Goal: Task Accomplishment & Management: Manage account settings

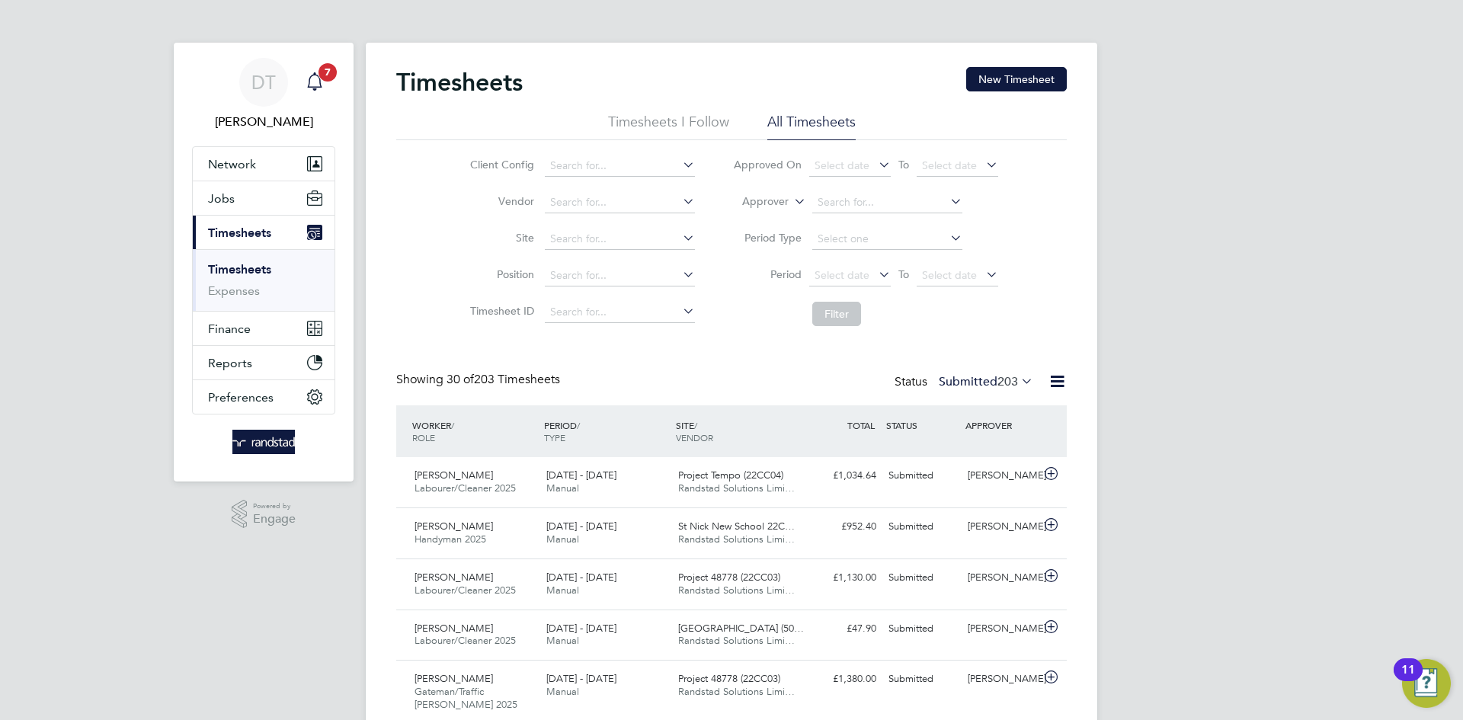
click at [321, 90] on icon "Main navigation" at bounding box center [314, 81] width 18 height 18
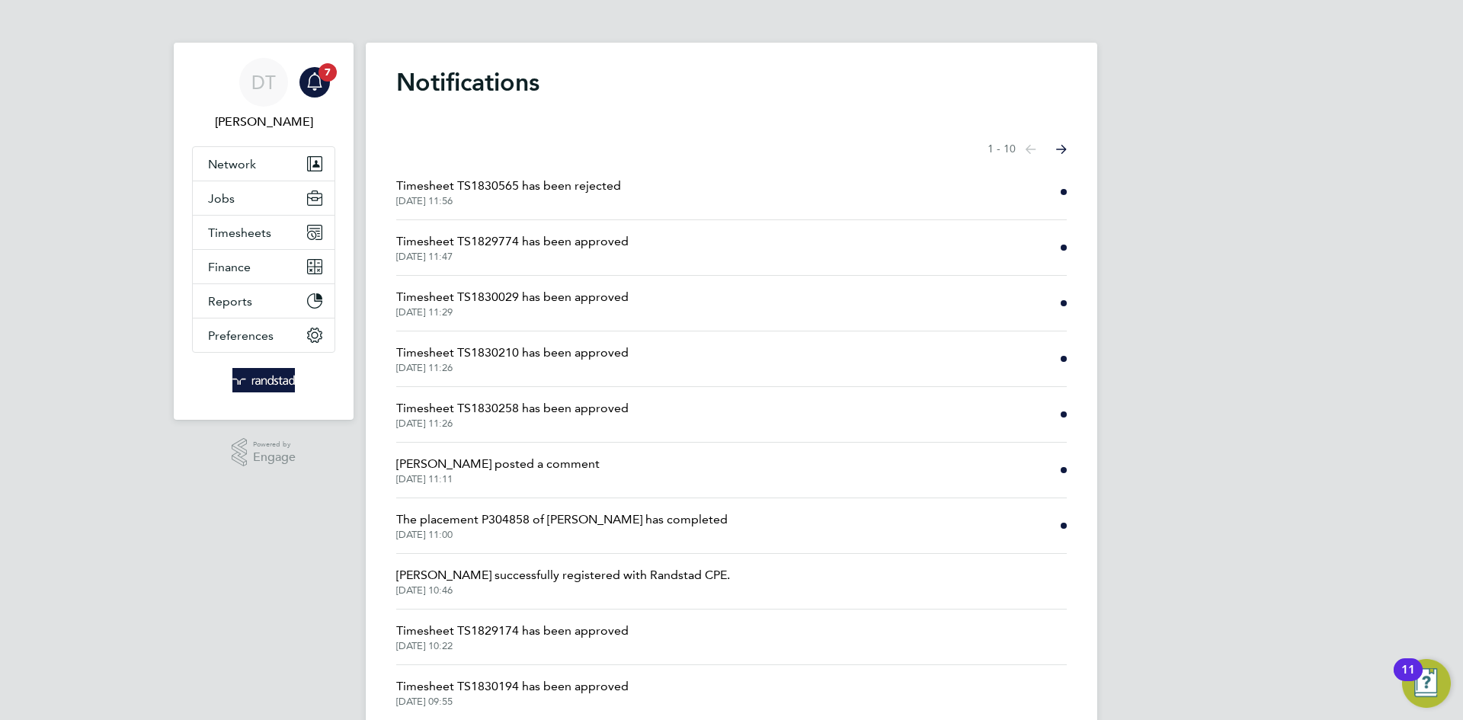
click at [484, 526] on span "The placement P304858 of [PERSON_NAME] has completed" at bounding box center [561, 519] width 331 height 18
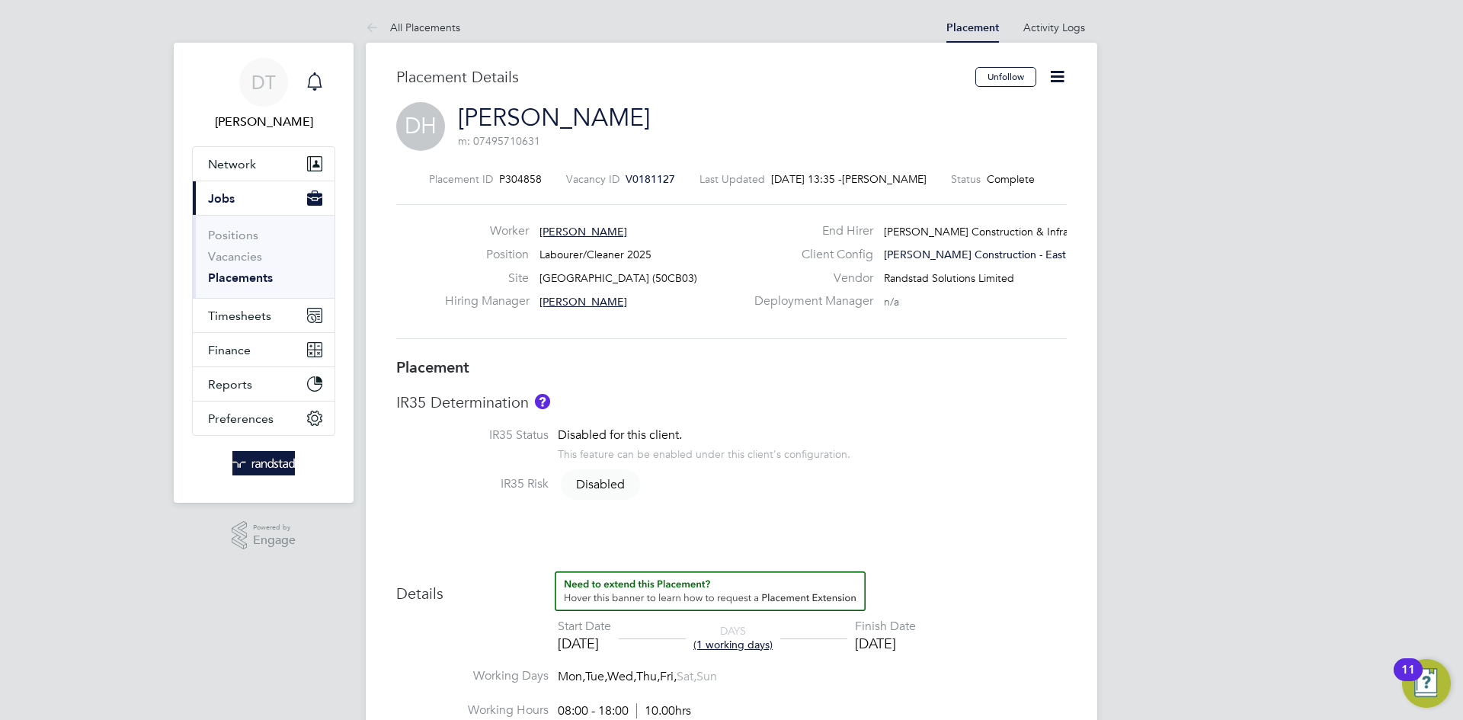
click at [317, 78] on icon "Main navigation" at bounding box center [314, 81] width 18 height 18
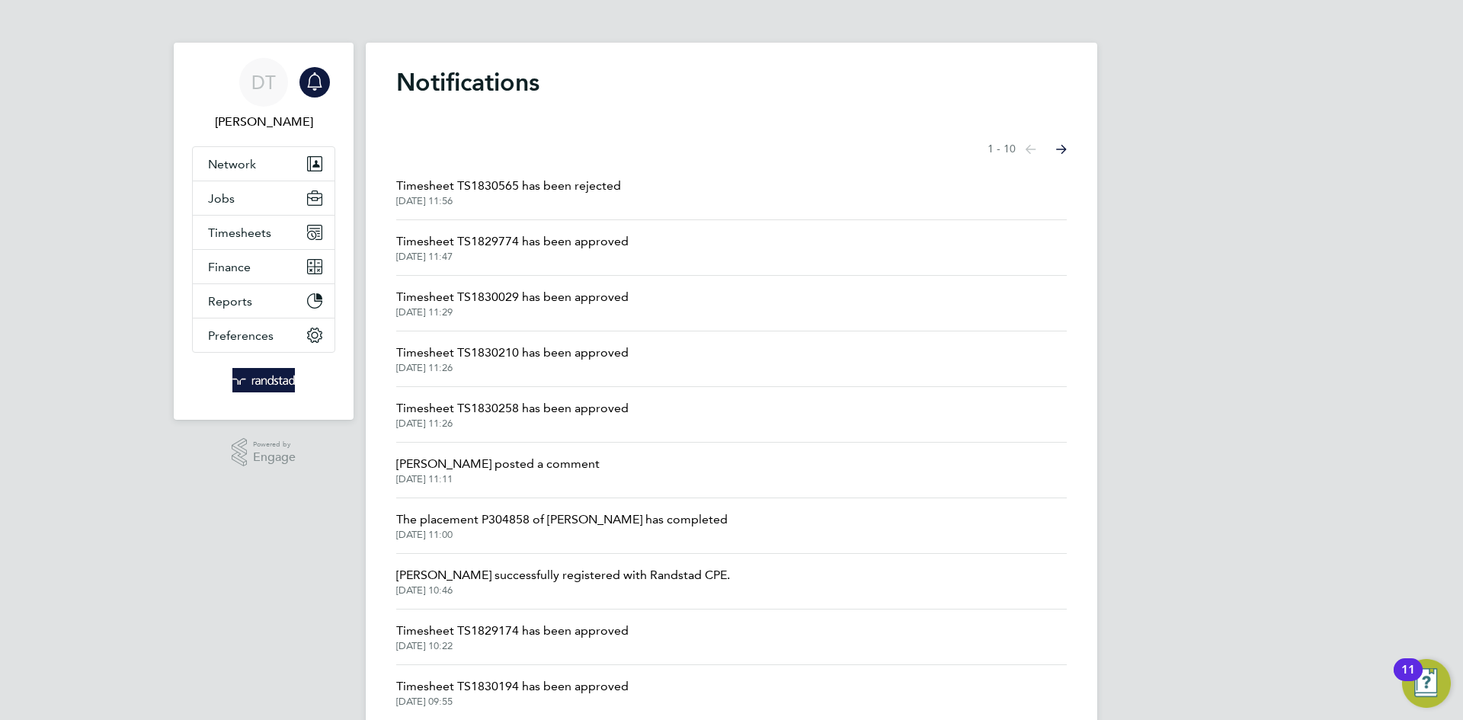
click at [550, 411] on span "Timesheet TS1830258 has been approved" at bounding box center [512, 408] width 232 height 18
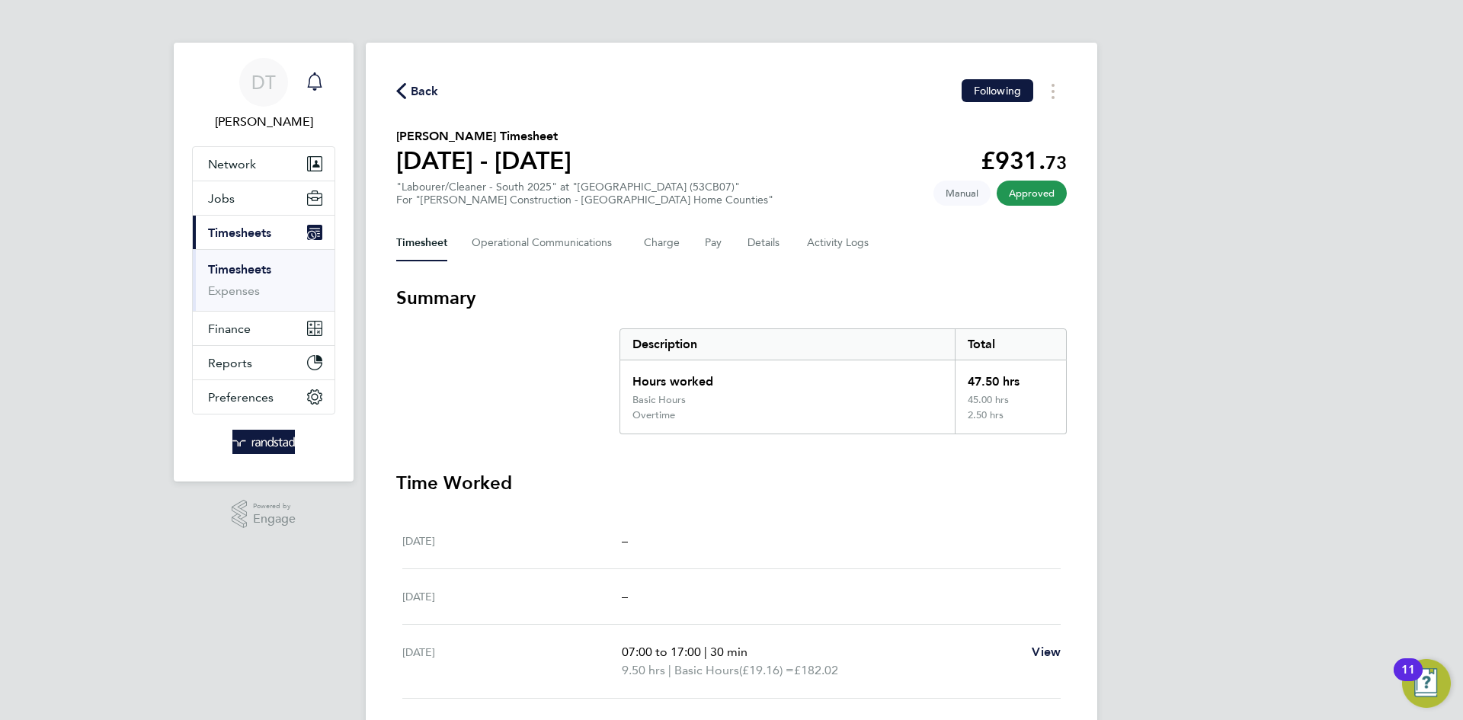
click at [312, 79] on icon "Main navigation" at bounding box center [314, 81] width 18 height 18
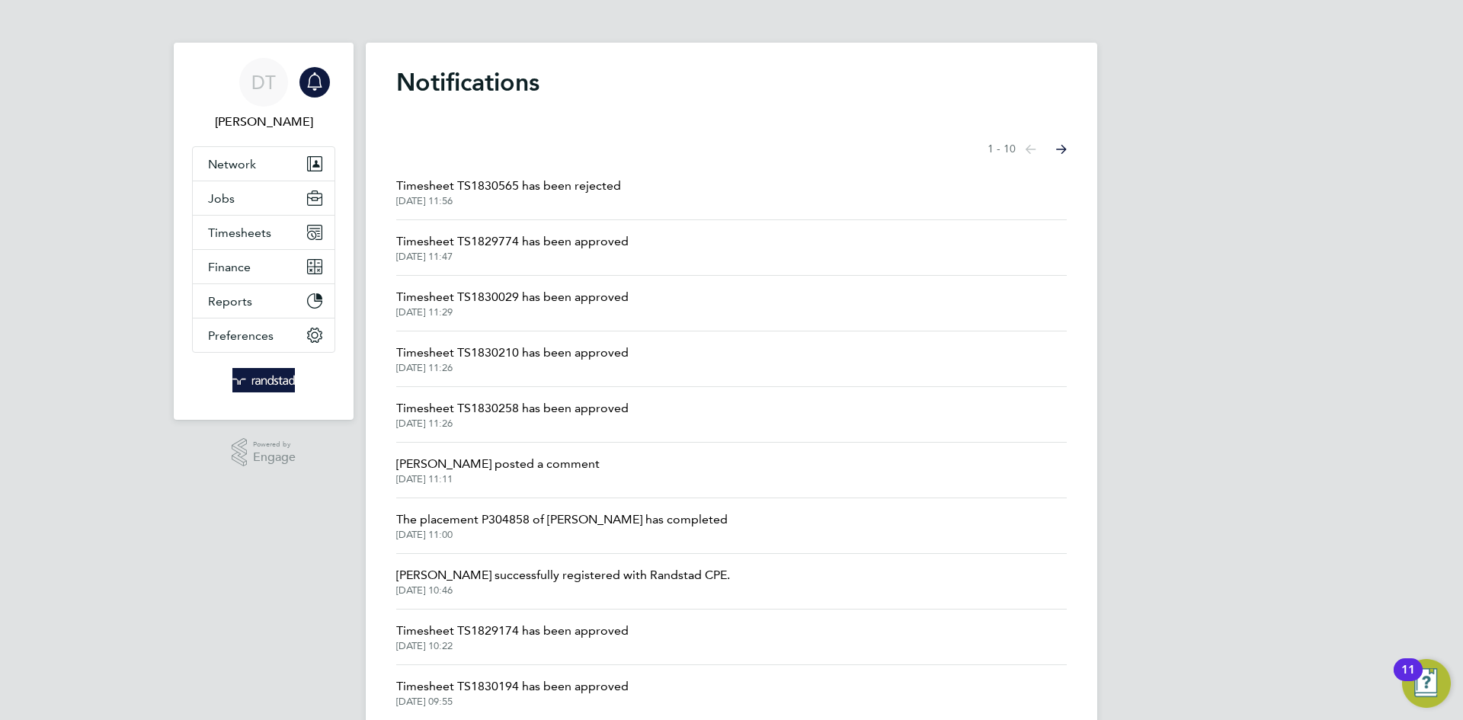
click at [498, 360] on span "Timesheet TS1830210 has been approved" at bounding box center [512, 353] width 232 height 18
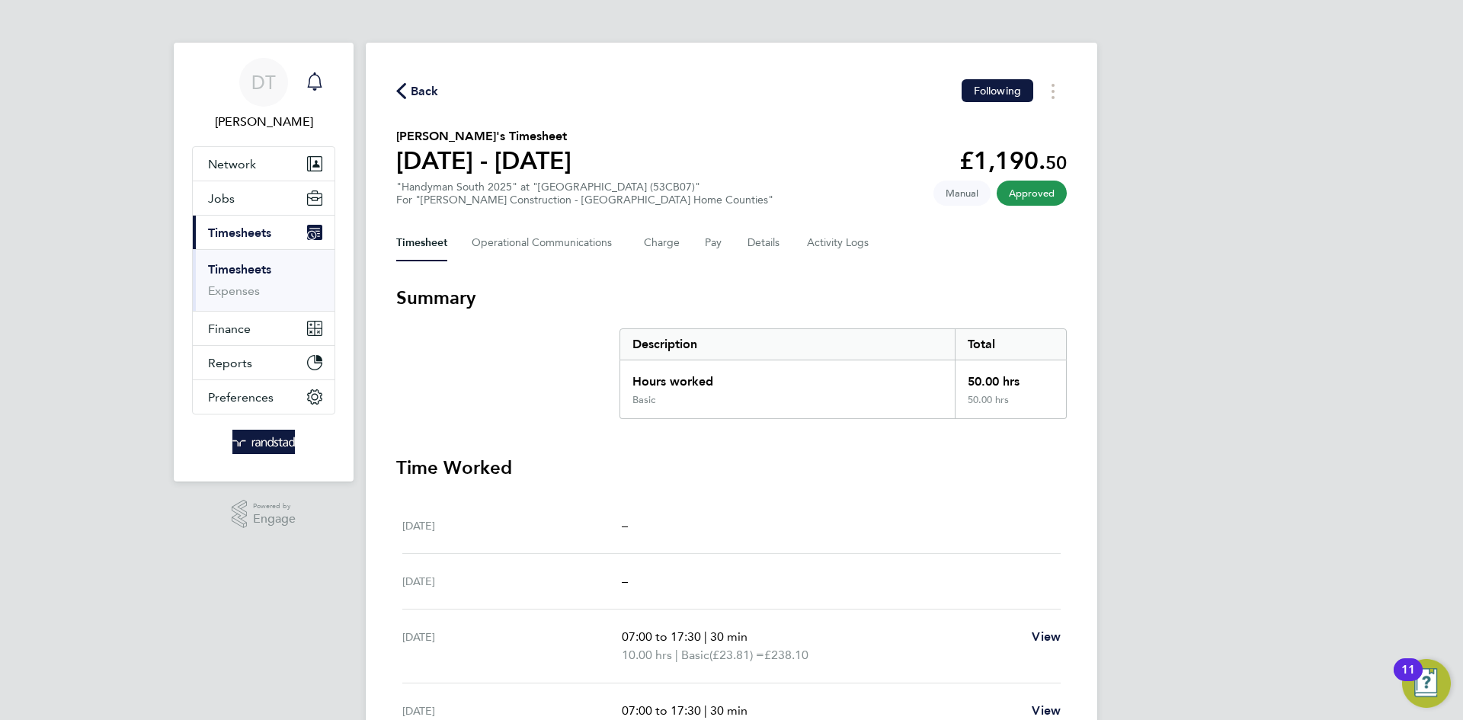
click at [311, 83] on icon "Main navigation" at bounding box center [314, 81] width 18 height 18
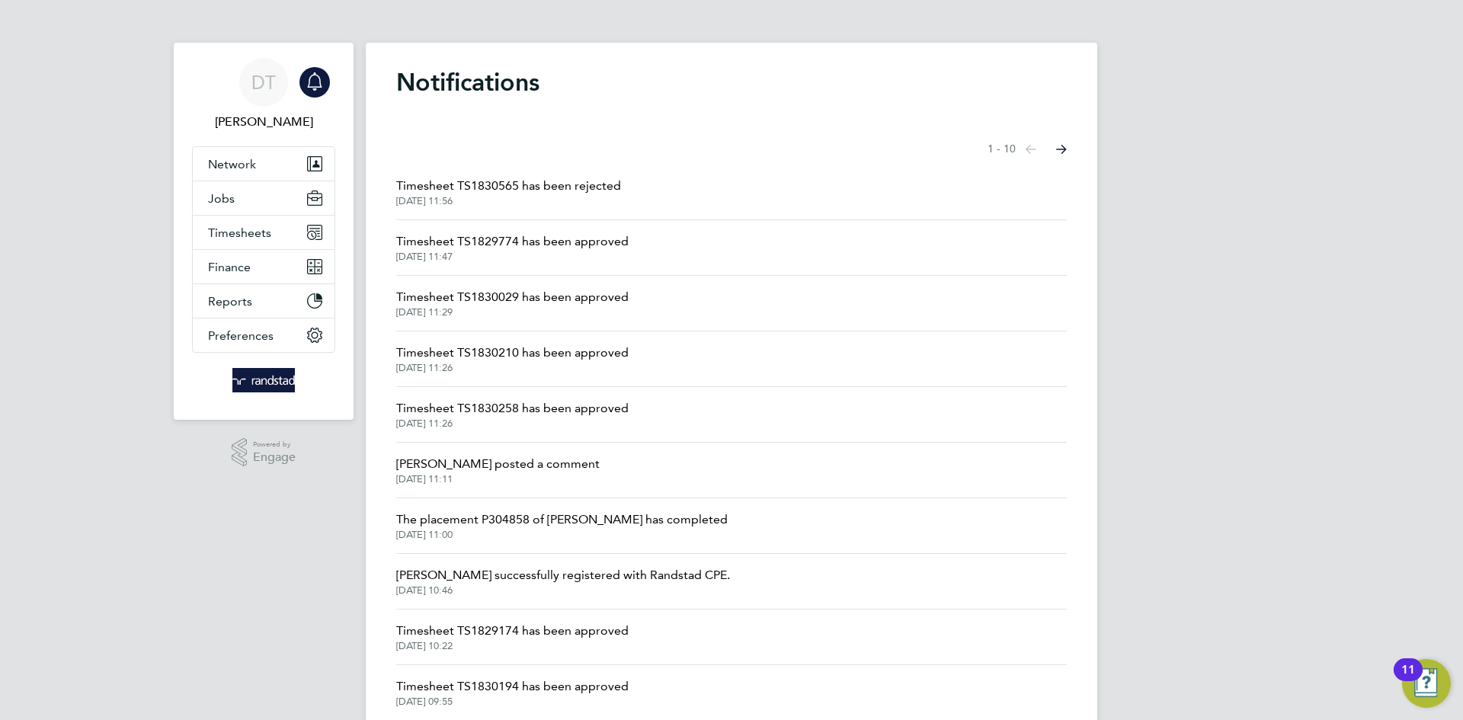
click at [546, 296] on span "Timesheet TS1830029 has been approved" at bounding box center [512, 297] width 232 height 18
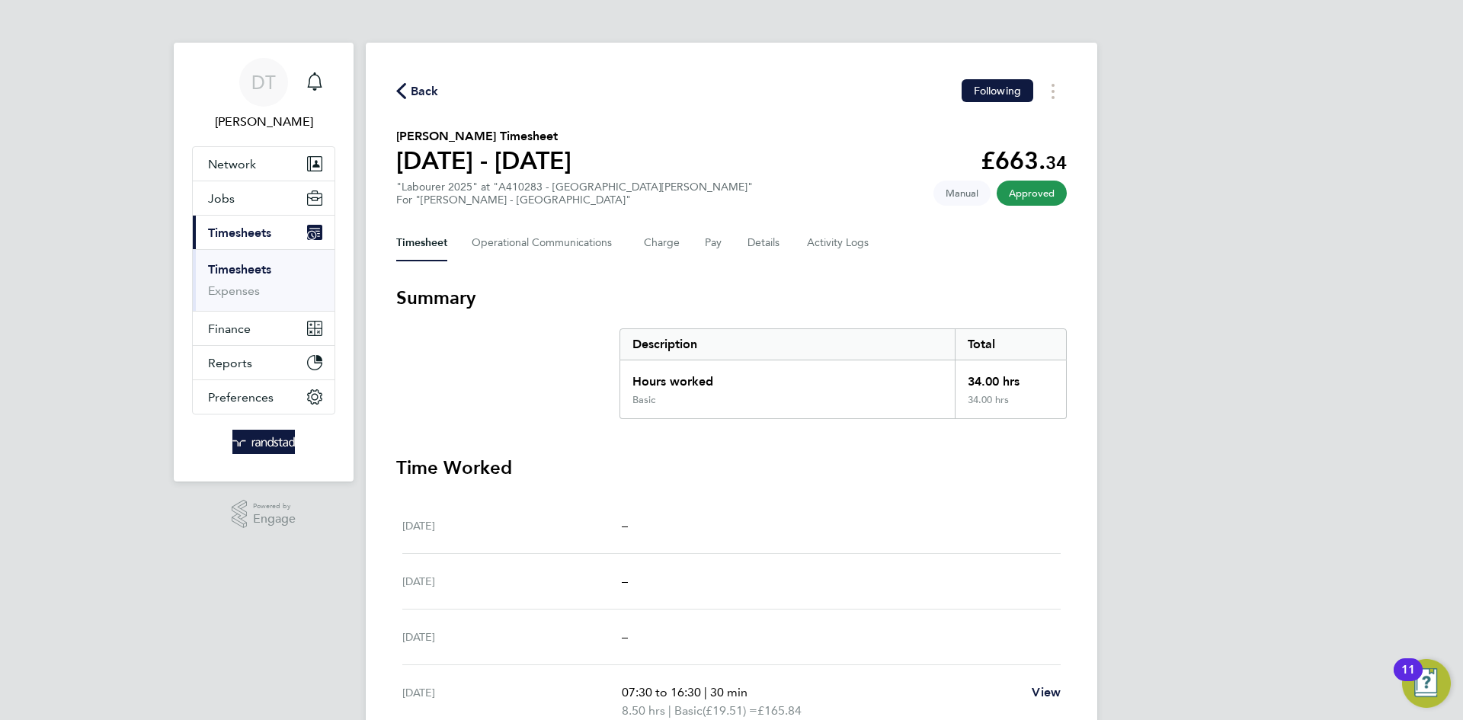
click at [429, 91] on span "Back" at bounding box center [425, 91] width 28 height 18
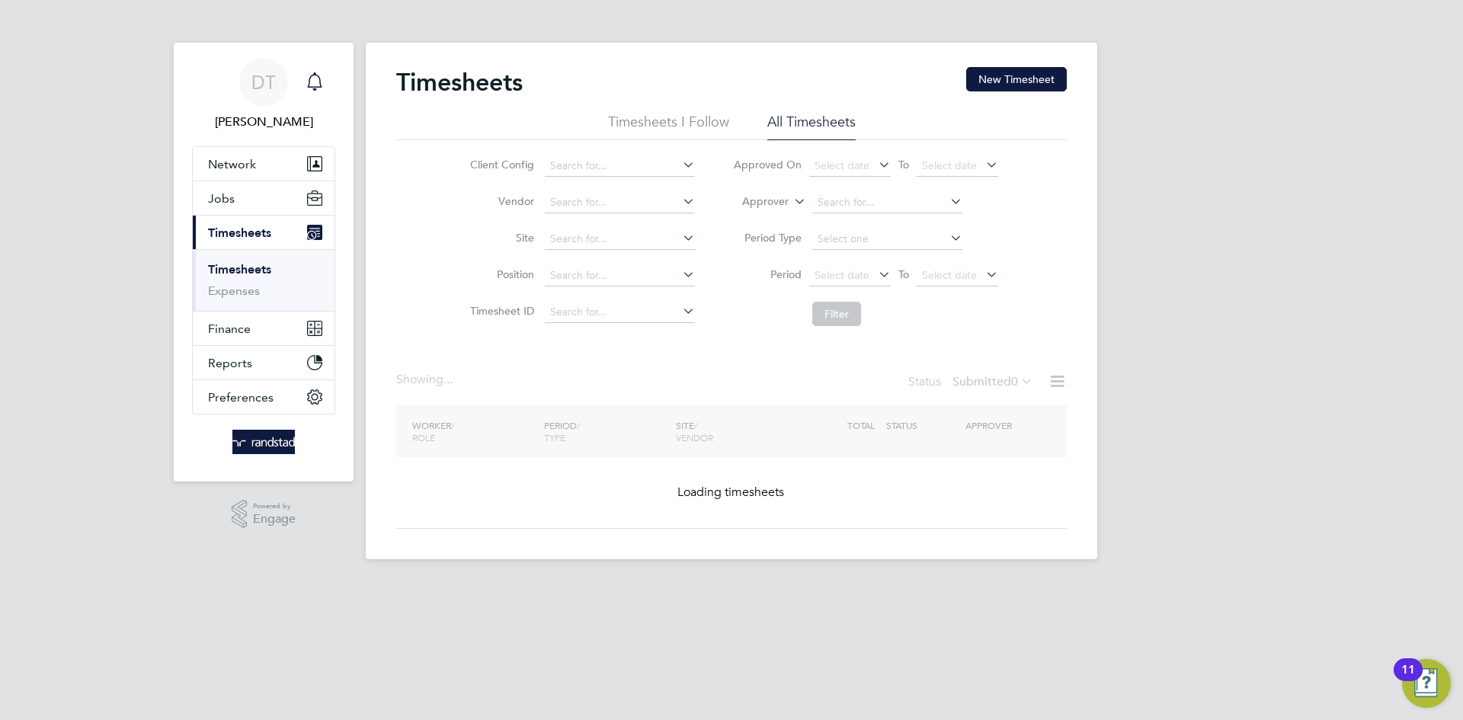
click at [314, 77] on icon "Main navigation" at bounding box center [314, 81] width 18 height 18
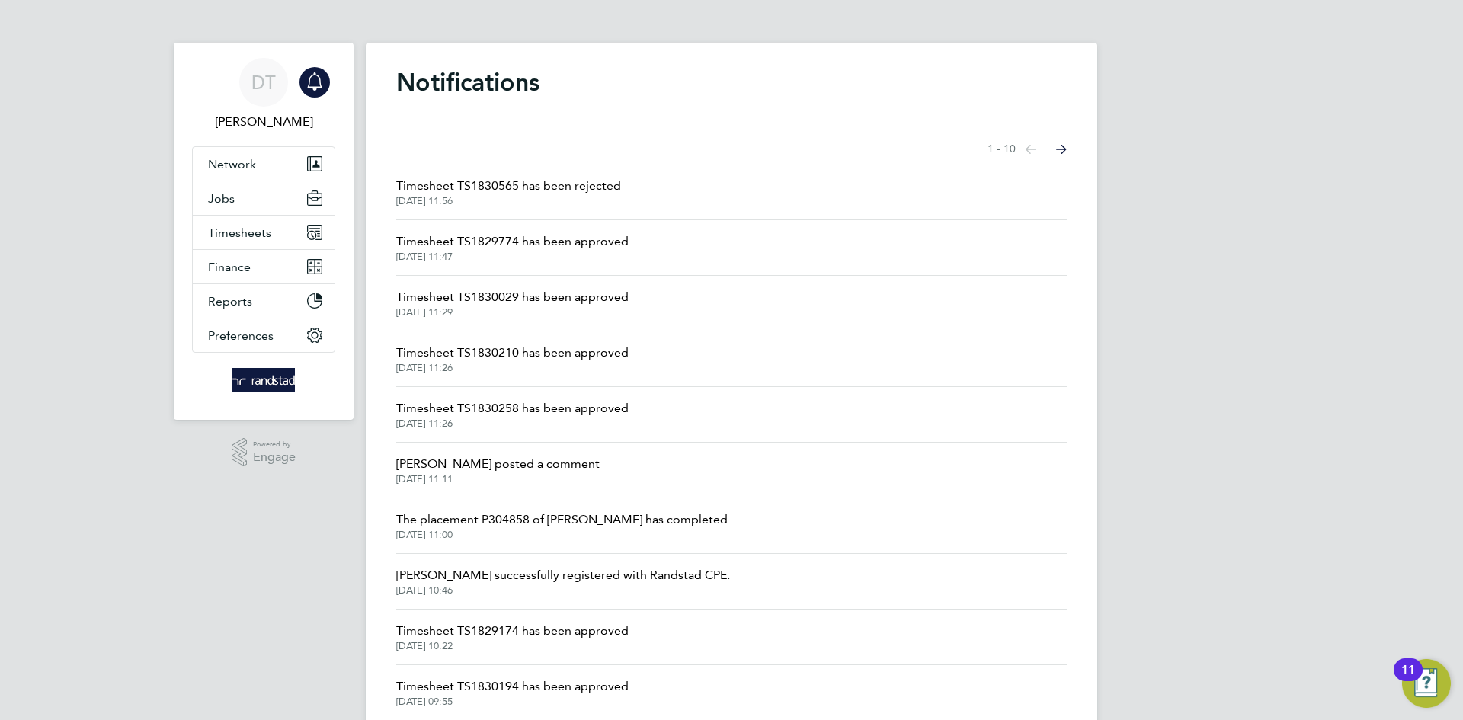
click at [537, 237] on span "Timesheet TS1829774 has been approved" at bounding box center [512, 241] width 232 height 18
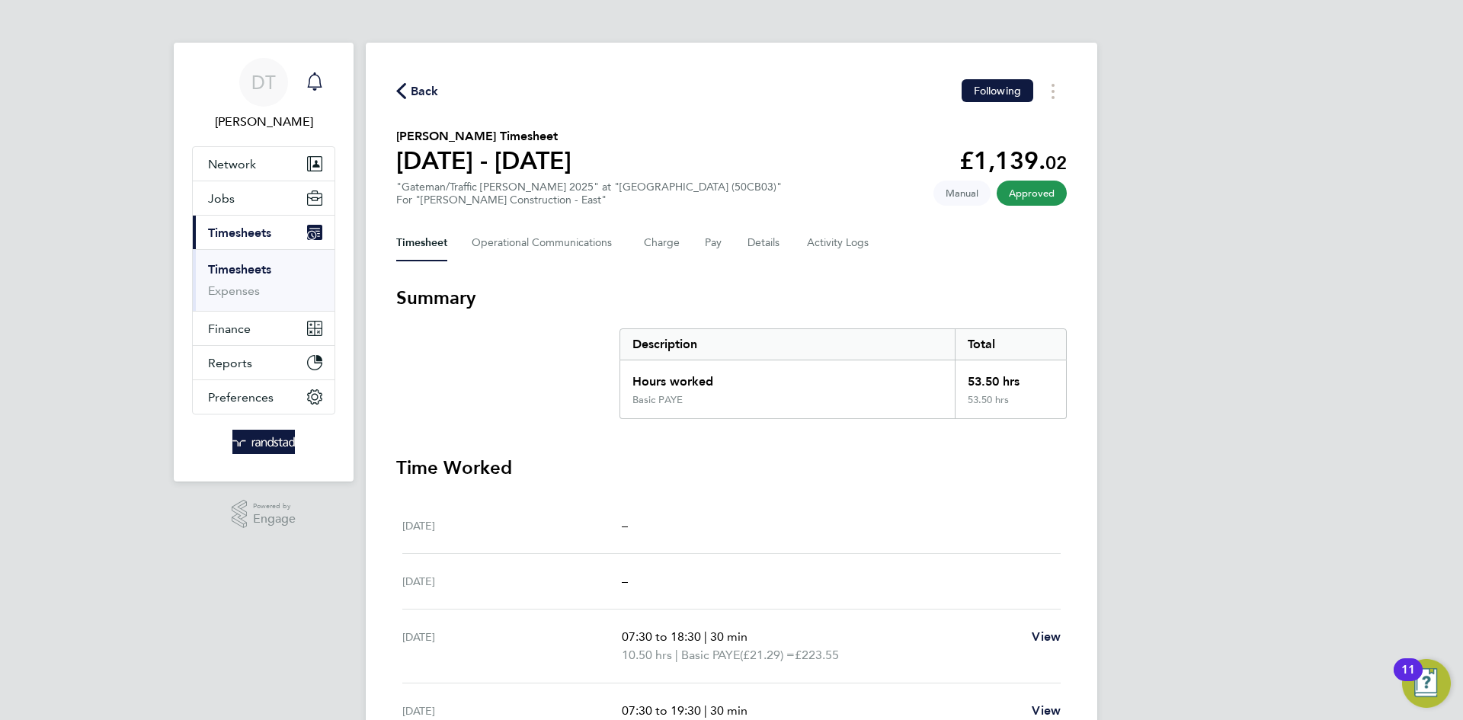
click at [325, 77] on div "Main navigation" at bounding box center [314, 82] width 30 height 30
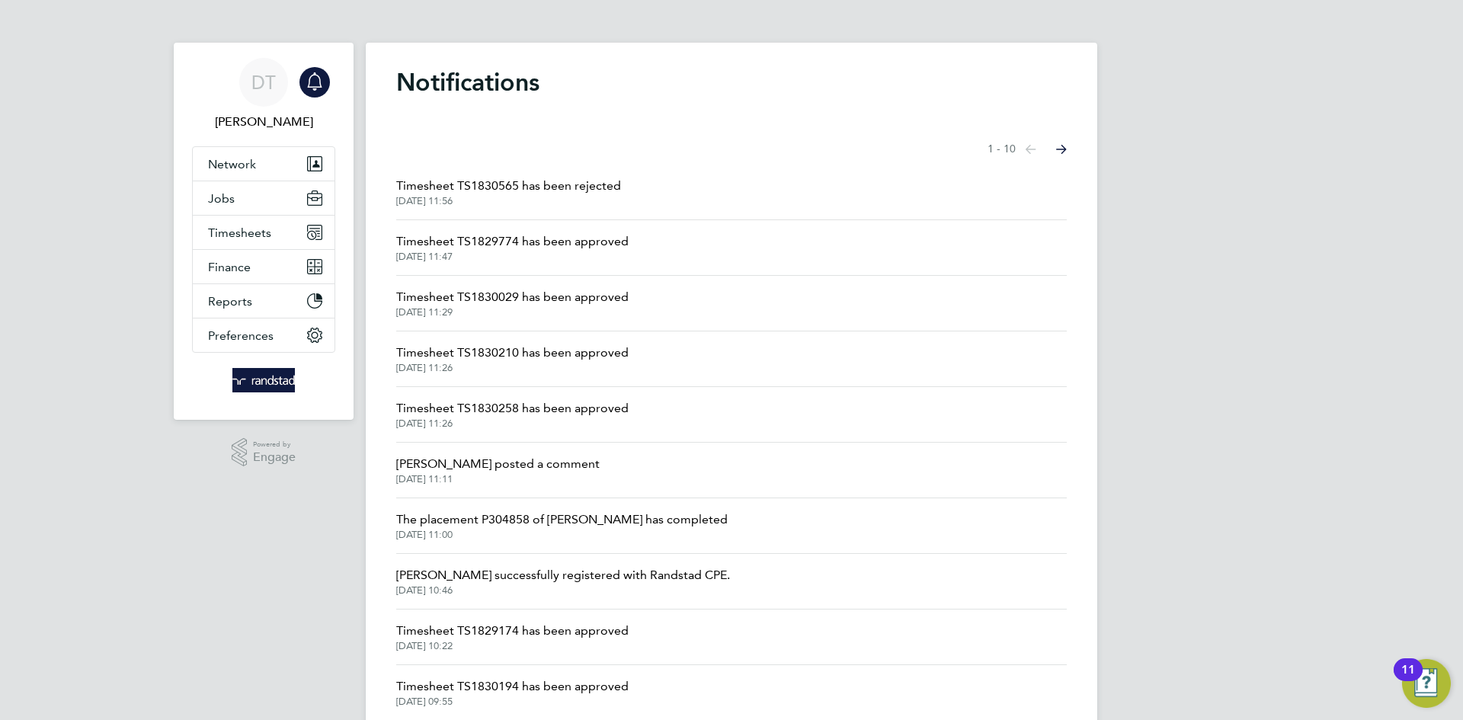
click at [506, 289] on span "Timesheet TS1830029 has been approved" at bounding box center [512, 297] width 232 height 18
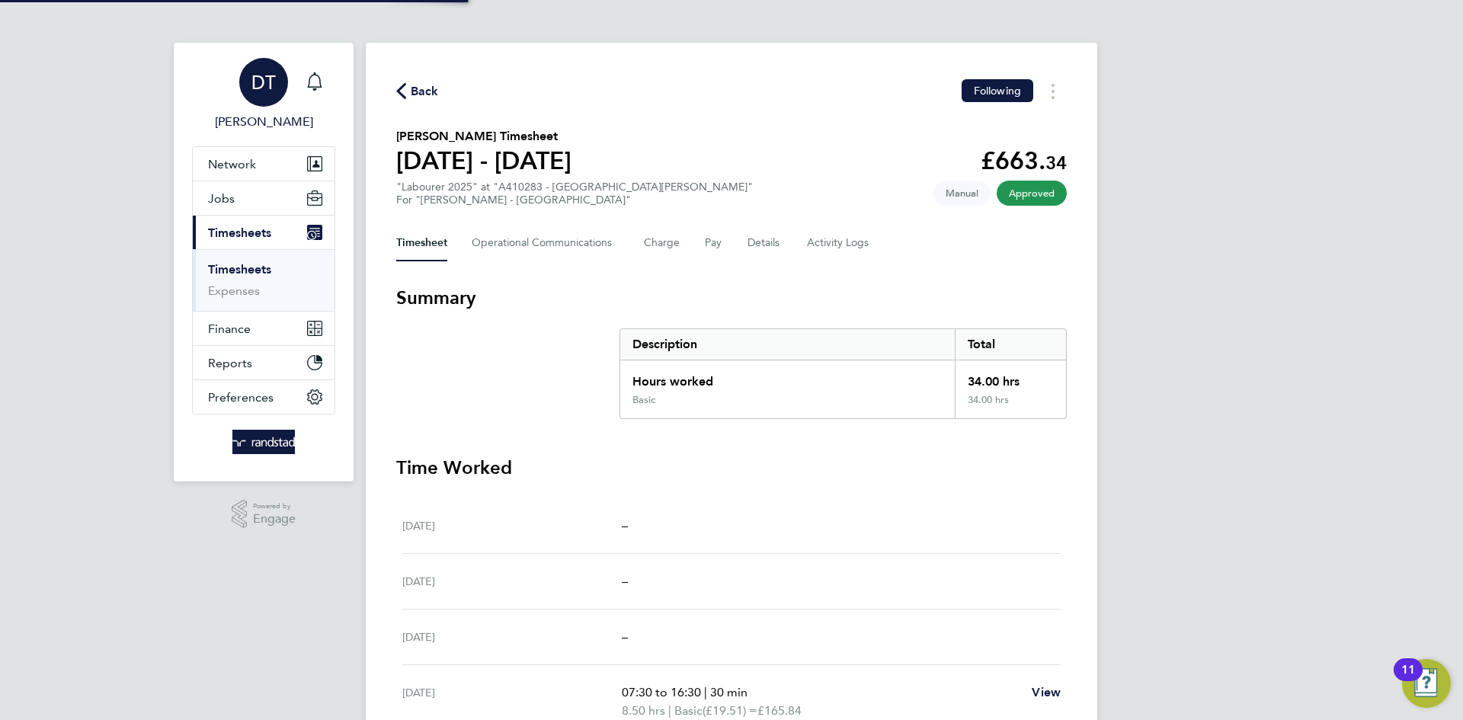
click at [334, 75] on link "[PERSON_NAME]" at bounding box center [263, 94] width 143 height 73
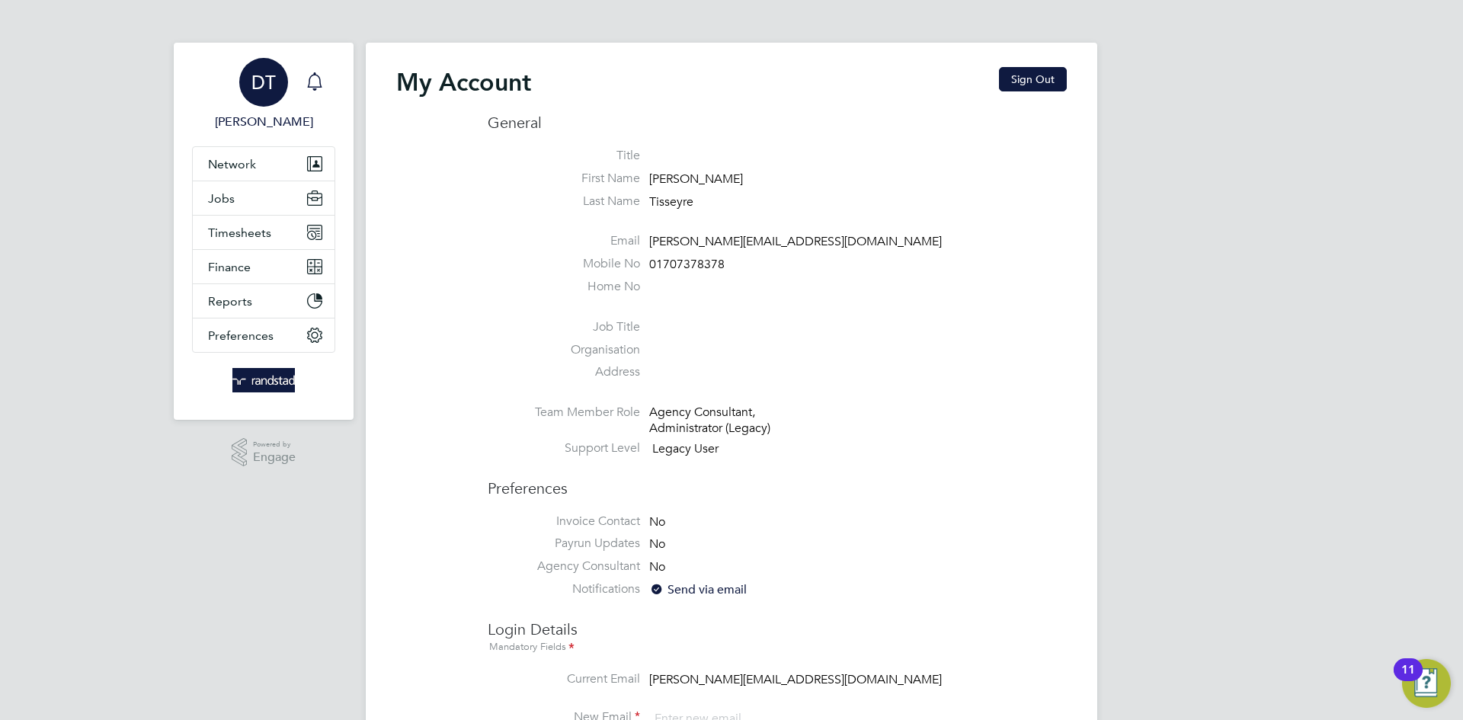
click at [323, 81] on icon "Main navigation" at bounding box center [314, 81] width 18 height 18
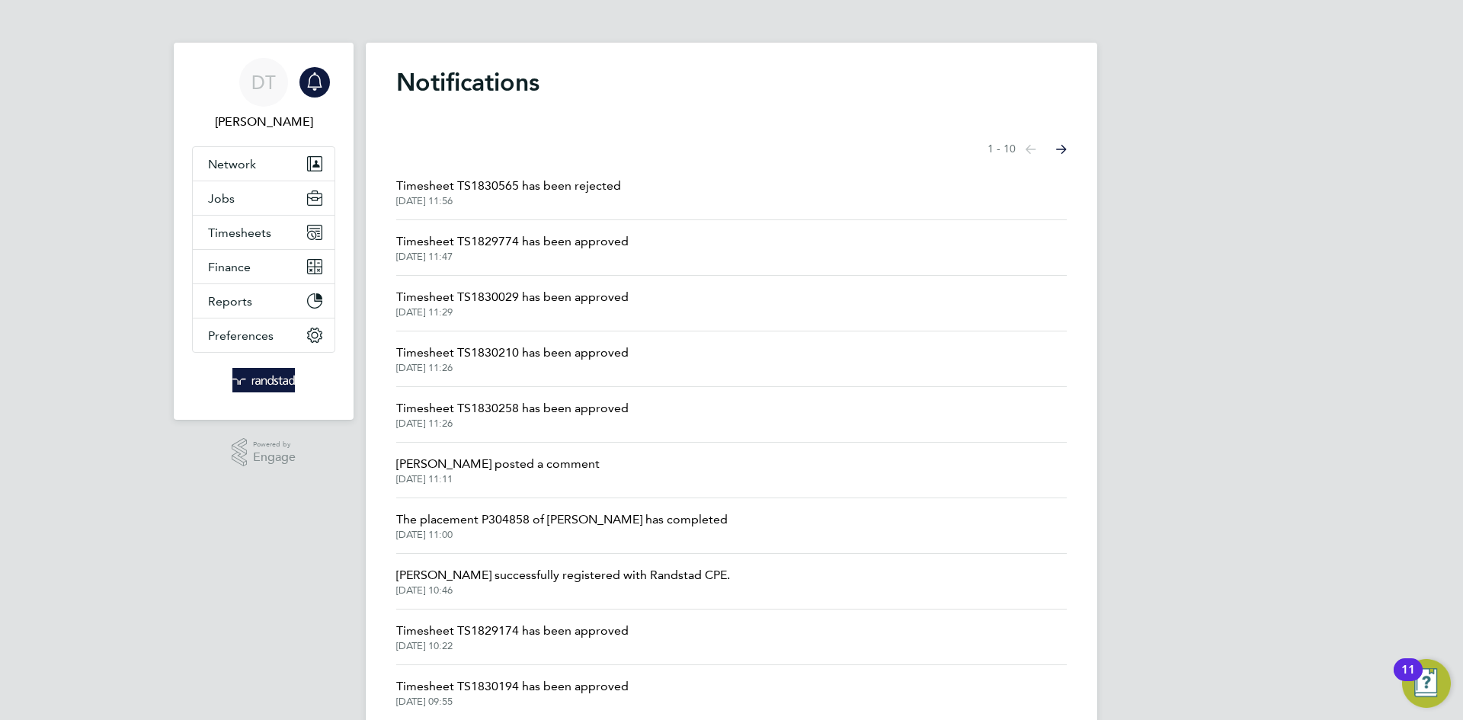
click at [586, 248] on span "Timesheet TS1829774 has been approved" at bounding box center [512, 241] width 232 height 18
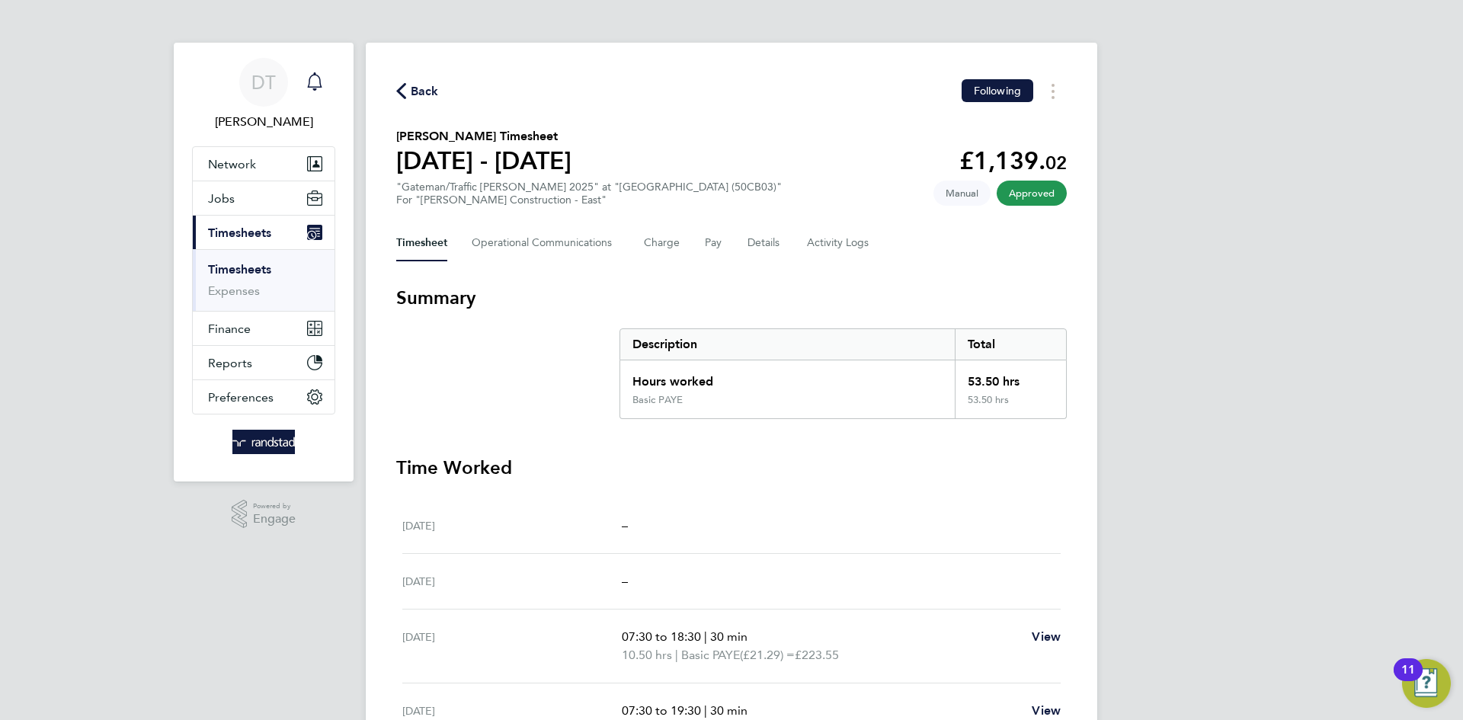
click at [314, 87] on icon "Main navigation" at bounding box center [314, 79] width 14 height 15
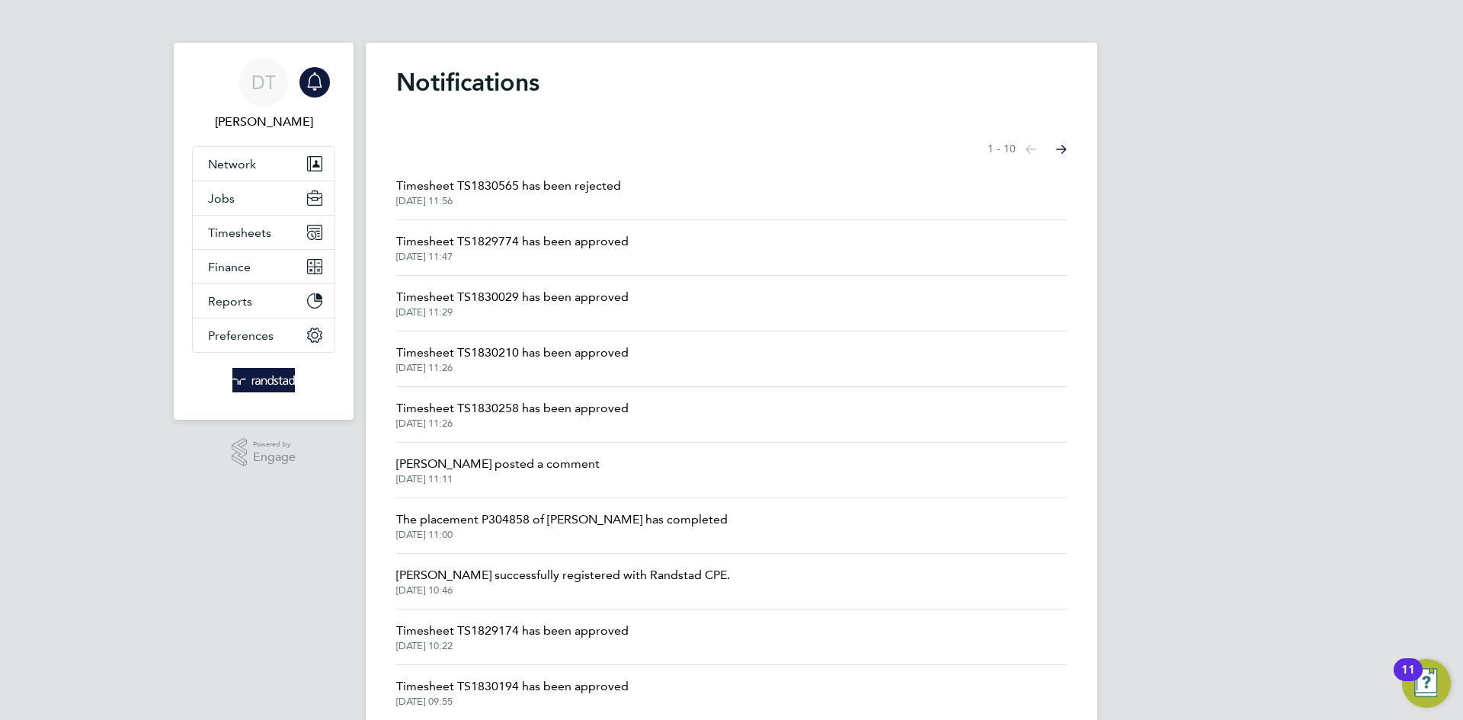
click at [511, 179] on span "Timesheet TS1830565 has been rejected" at bounding box center [508, 186] width 225 height 18
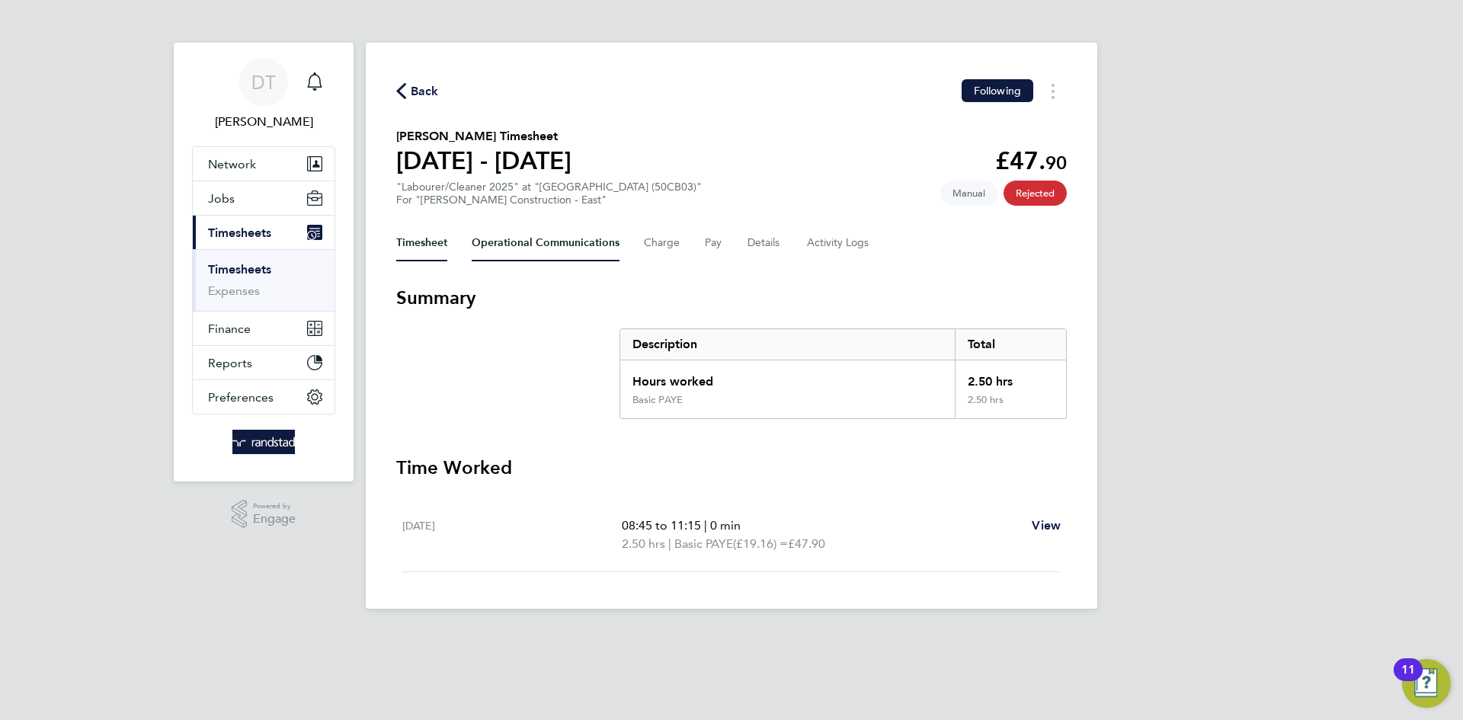
click at [548, 257] on Communications-tab "Operational Communications" at bounding box center [546, 243] width 148 height 37
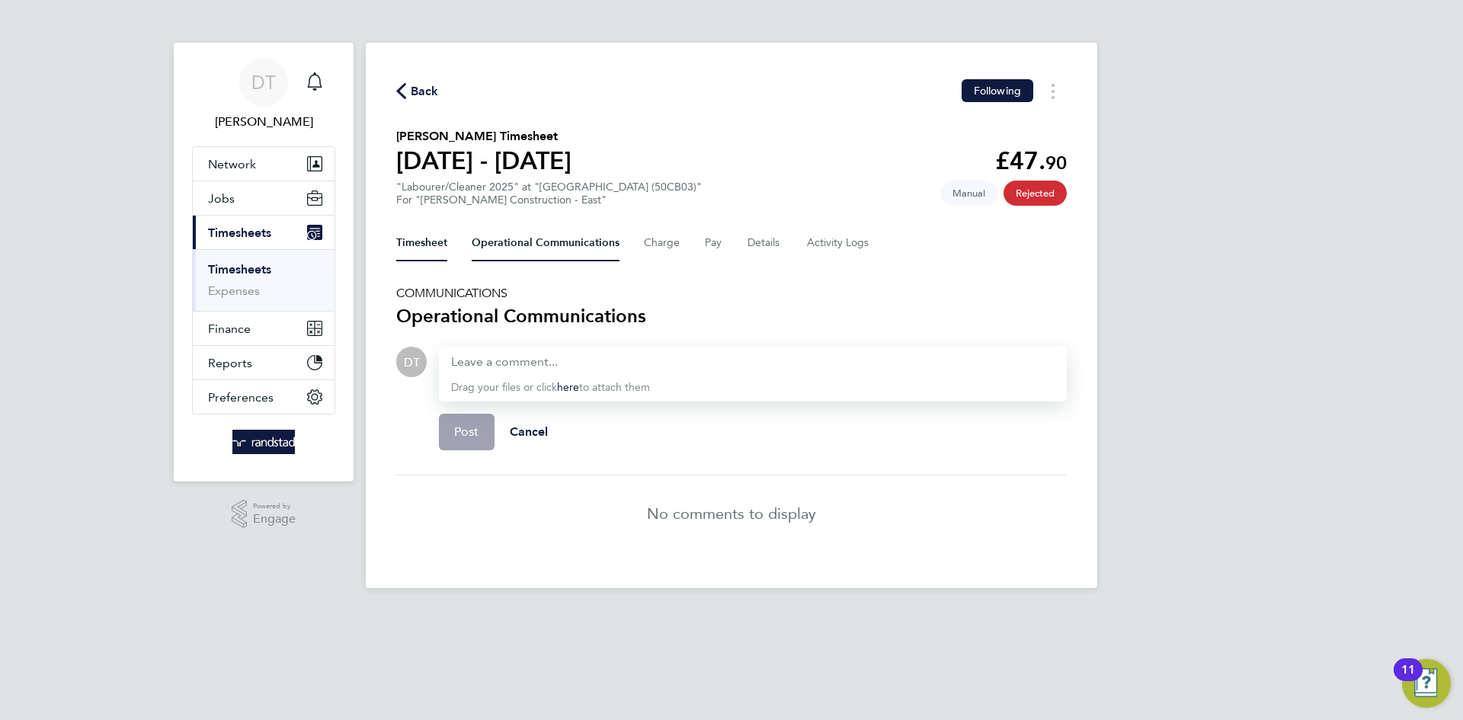
click at [435, 238] on button "Timesheet" at bounding box center [421, 243] width 51 height 37
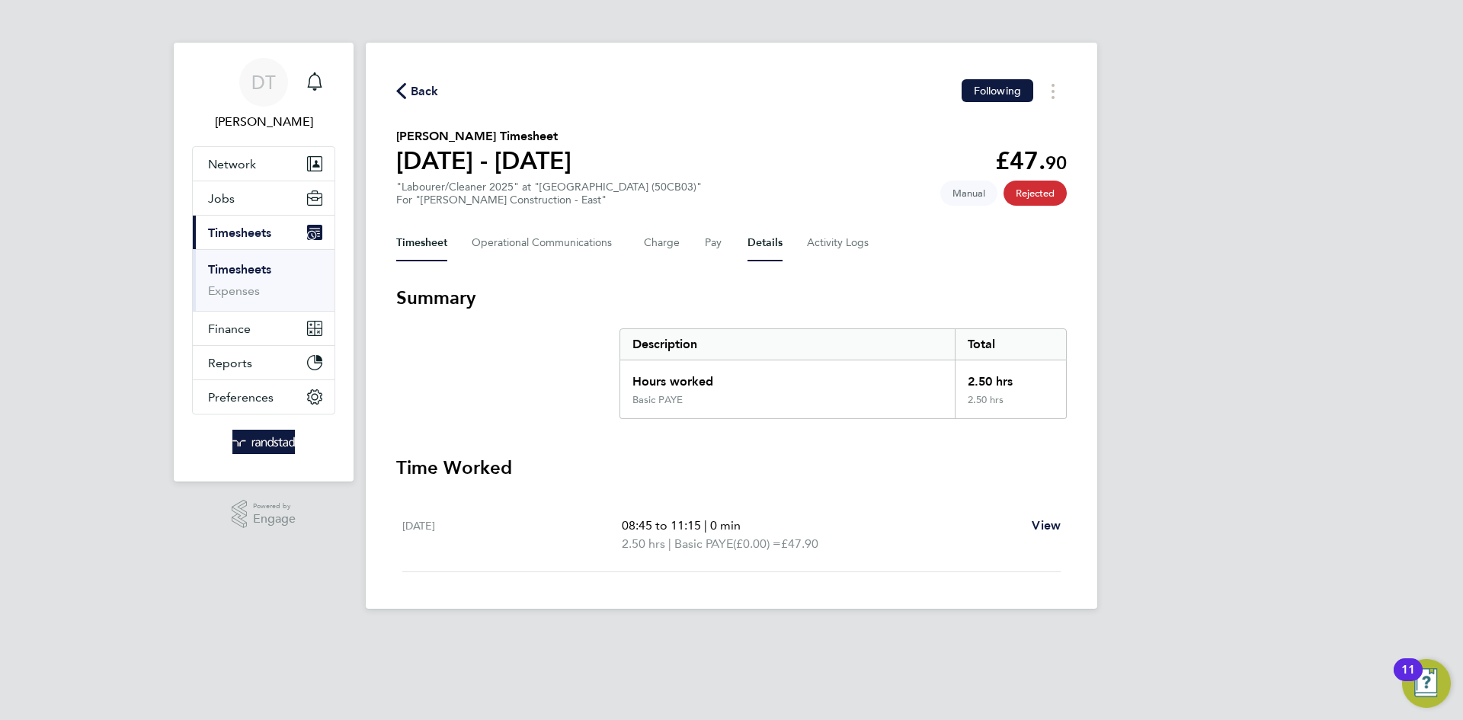
click at [772, 250] on button "Details" at bounding box center [764, 243] width 35 height 37
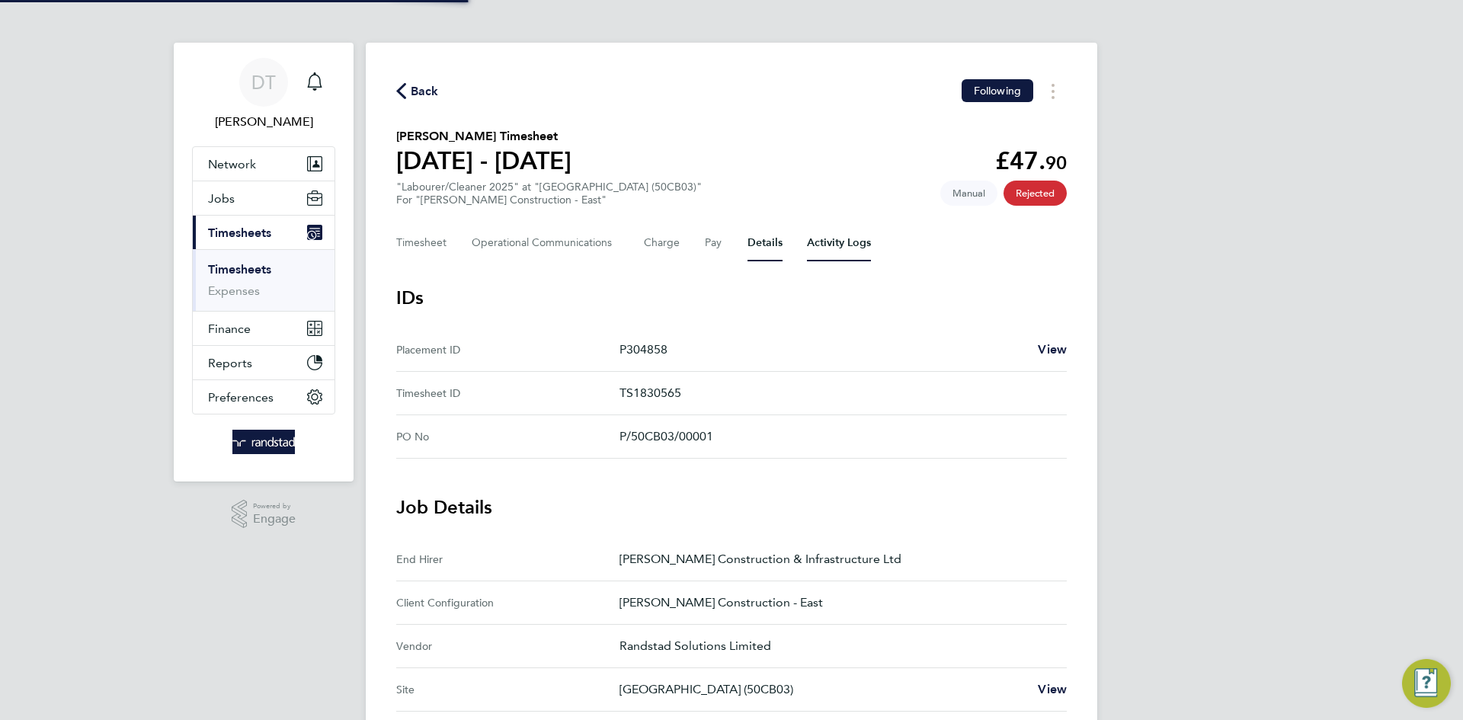
click at [860, 232] on Logs-tab "Activity Logs" at bounding box center [839, 243] width 64 height 37
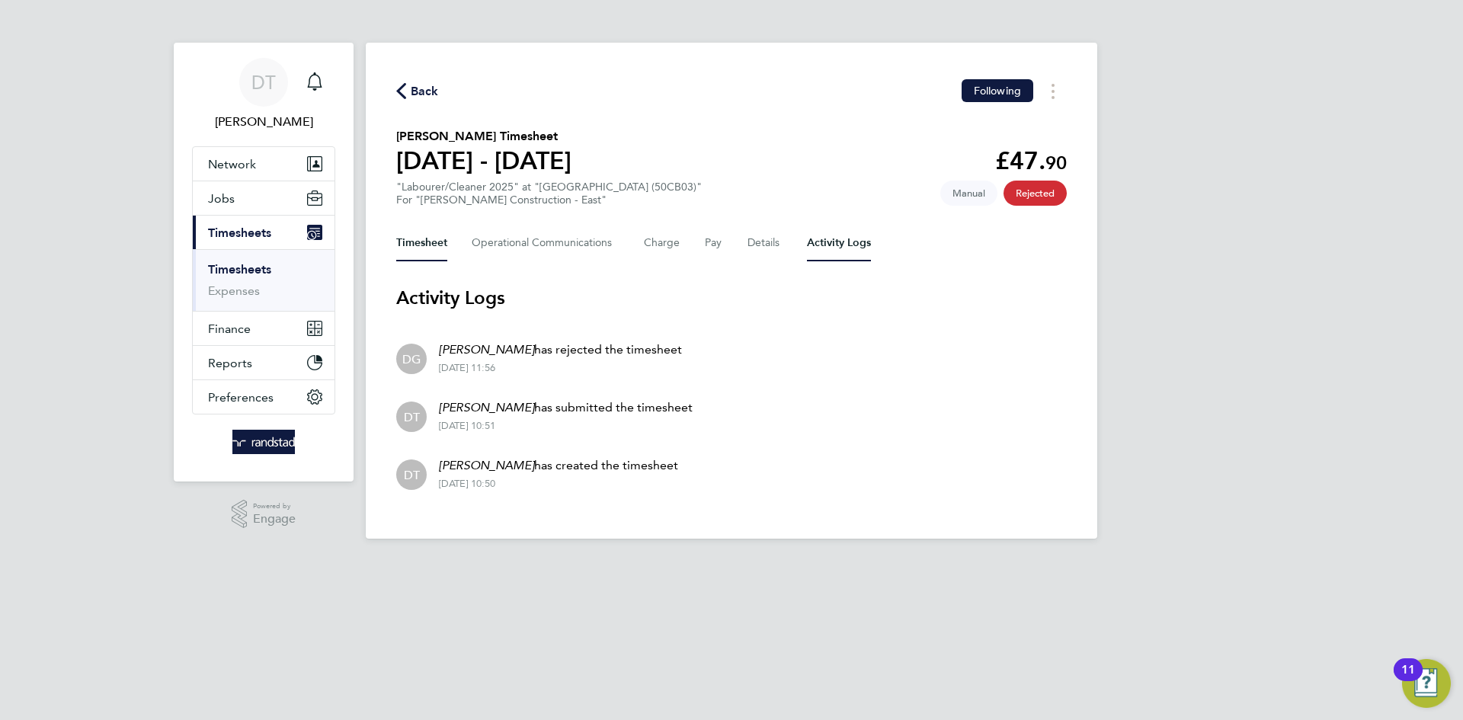
click at [410, 254] on button "Timesheet" at bounding box center [421, 243] width 51 height 37
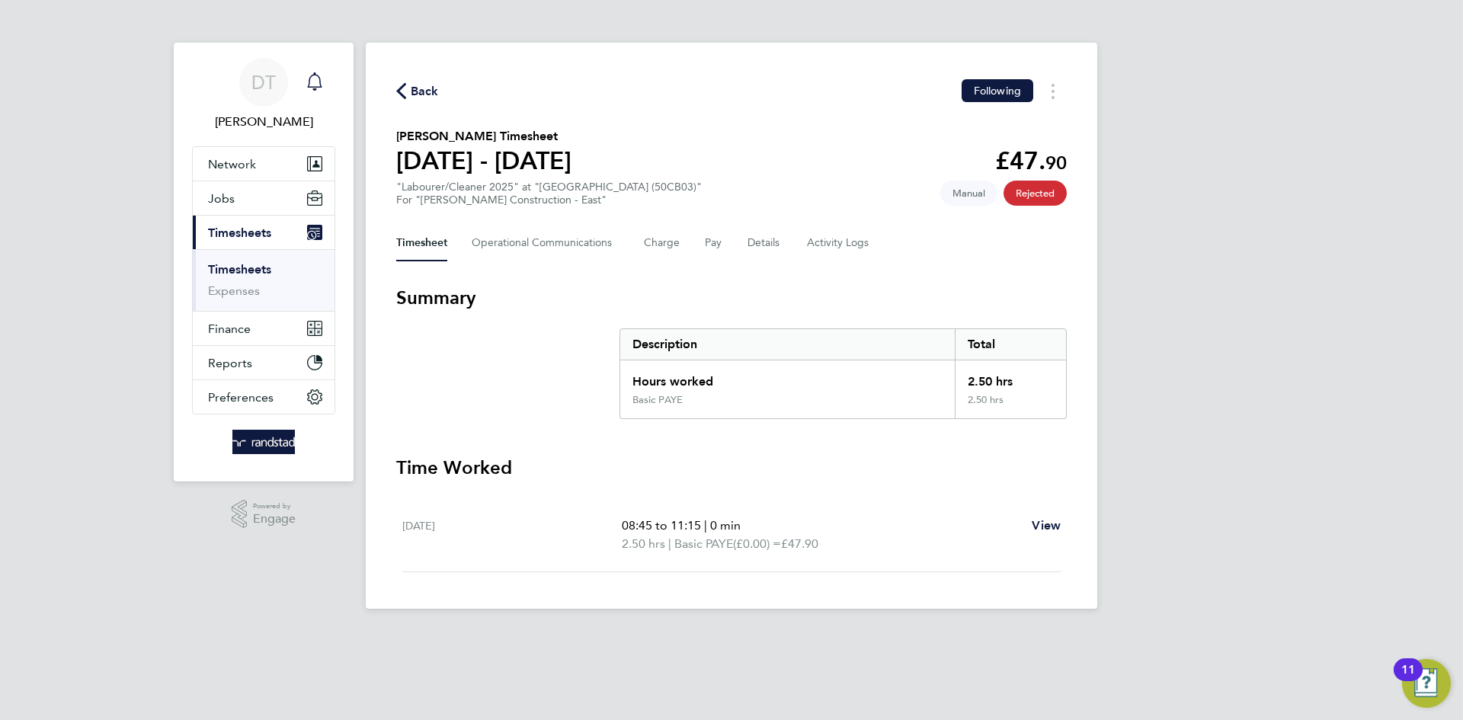
click at [319, 74] on icon "Main navigation" at bounding box center [314, 81] width 18 height 18
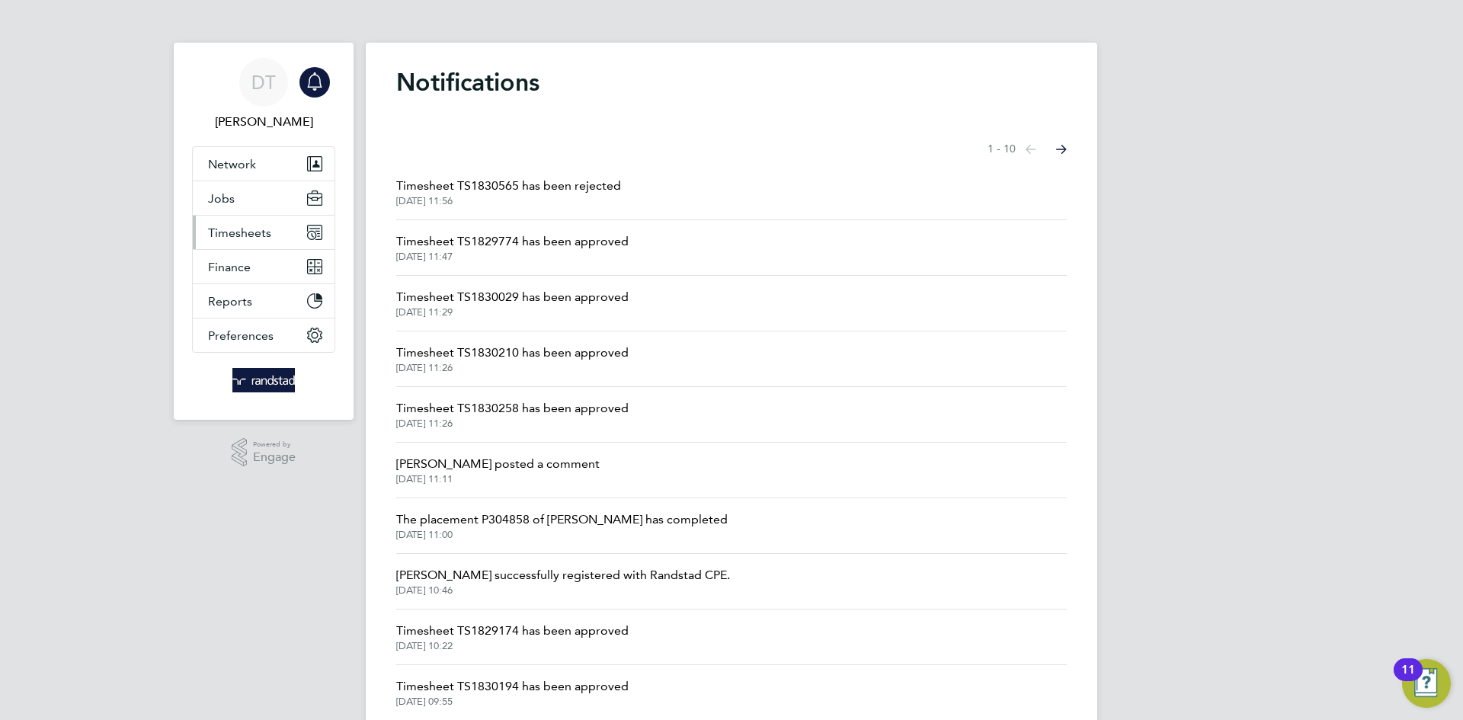
click at [262, 234] on span "Timesheets" at bounding box center [239, 232] width 63 height 14
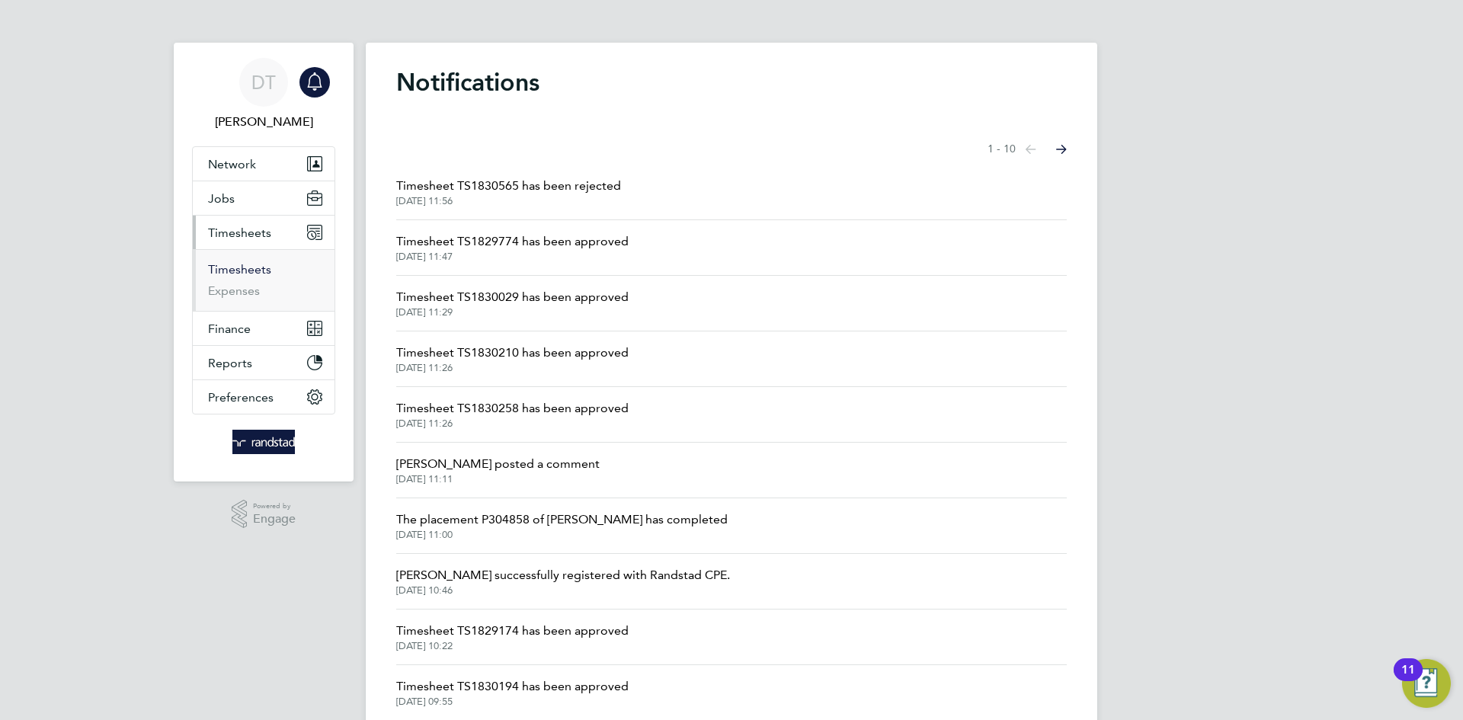
click at [235, 272] on link "Timesheets" at bounding box center [239, 269] width 63 height 14
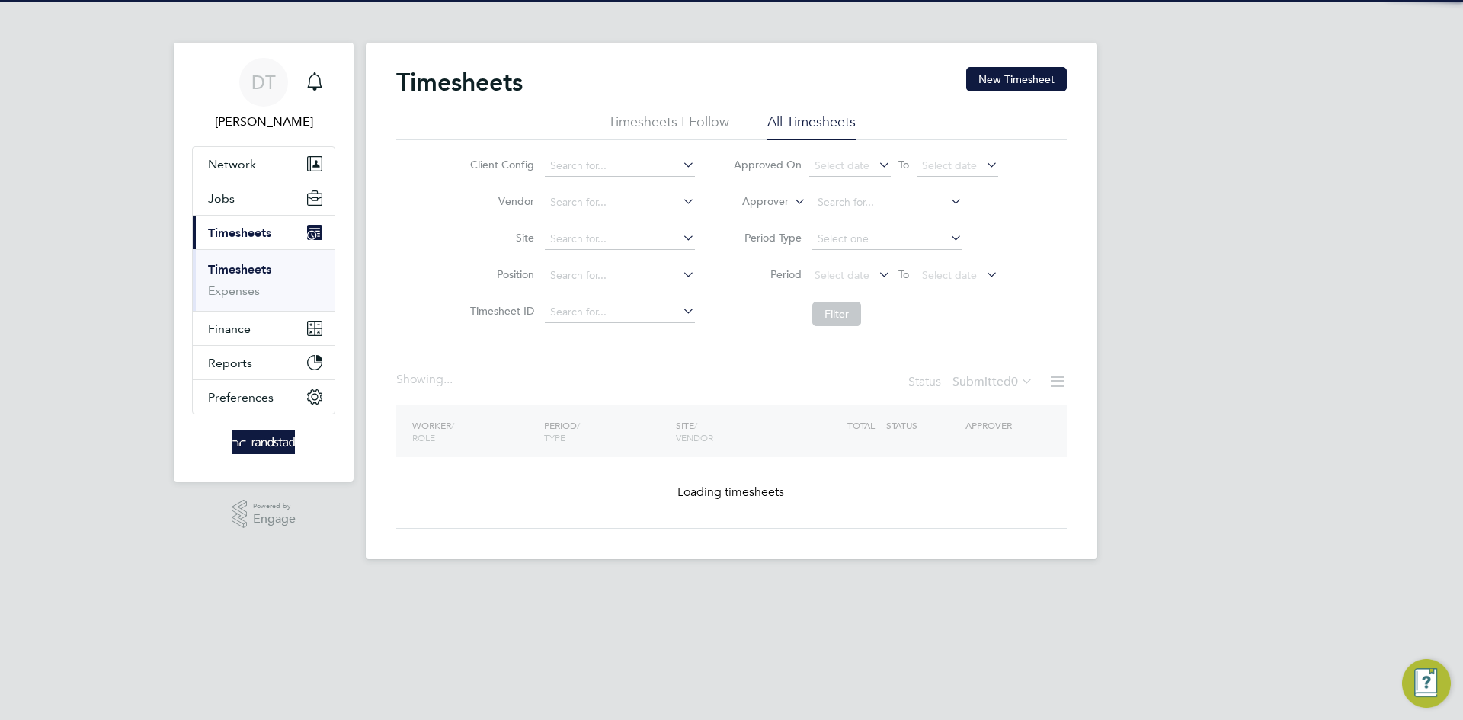
drag, startPoint x: 1015, startPoint y: 82, endPoint x: 676, endPoint y: 133, distance: 342.0
click at [1015, 83] on button "New Timesheet" at bounding box center [1016, 79] width 101 height 24
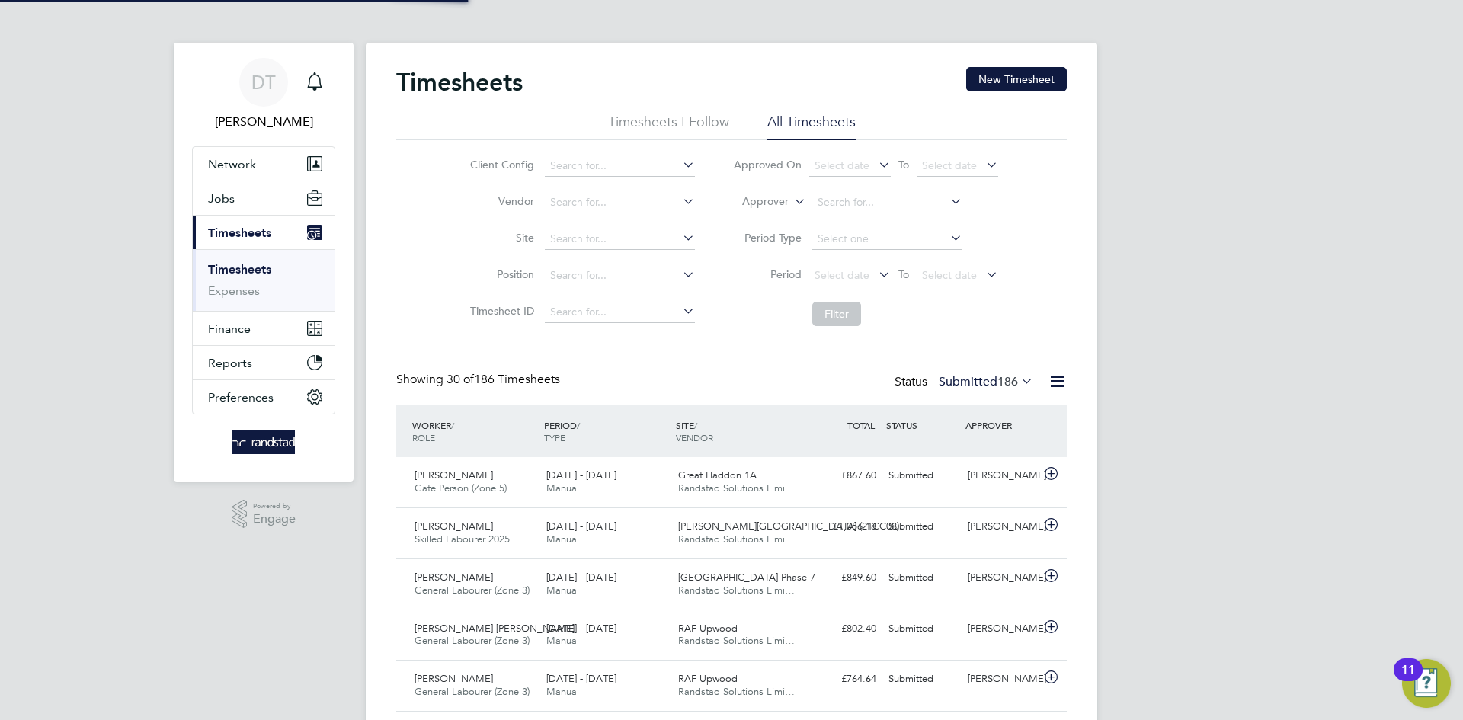
scroll to position [39, 133]
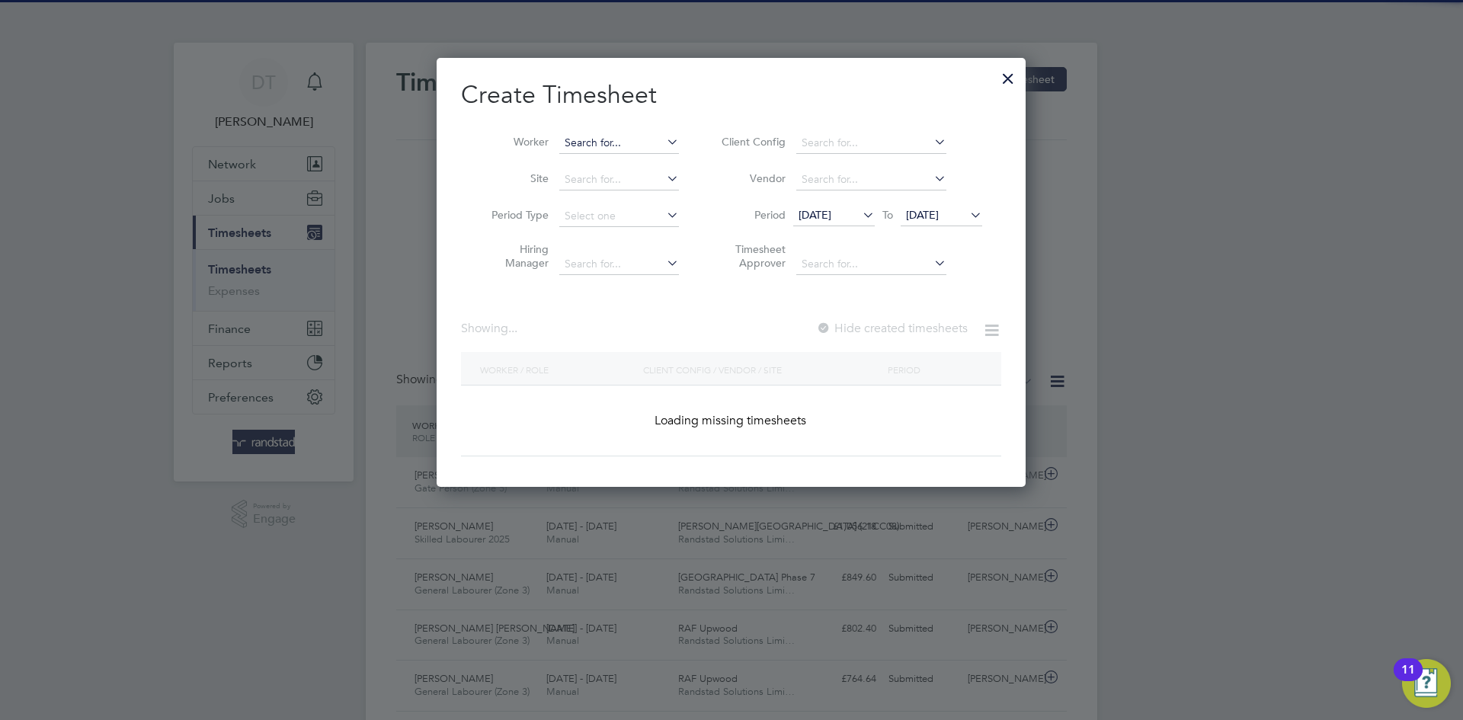
click at [596, 139] on input at bounding box center [619, 143] width 120 height 21
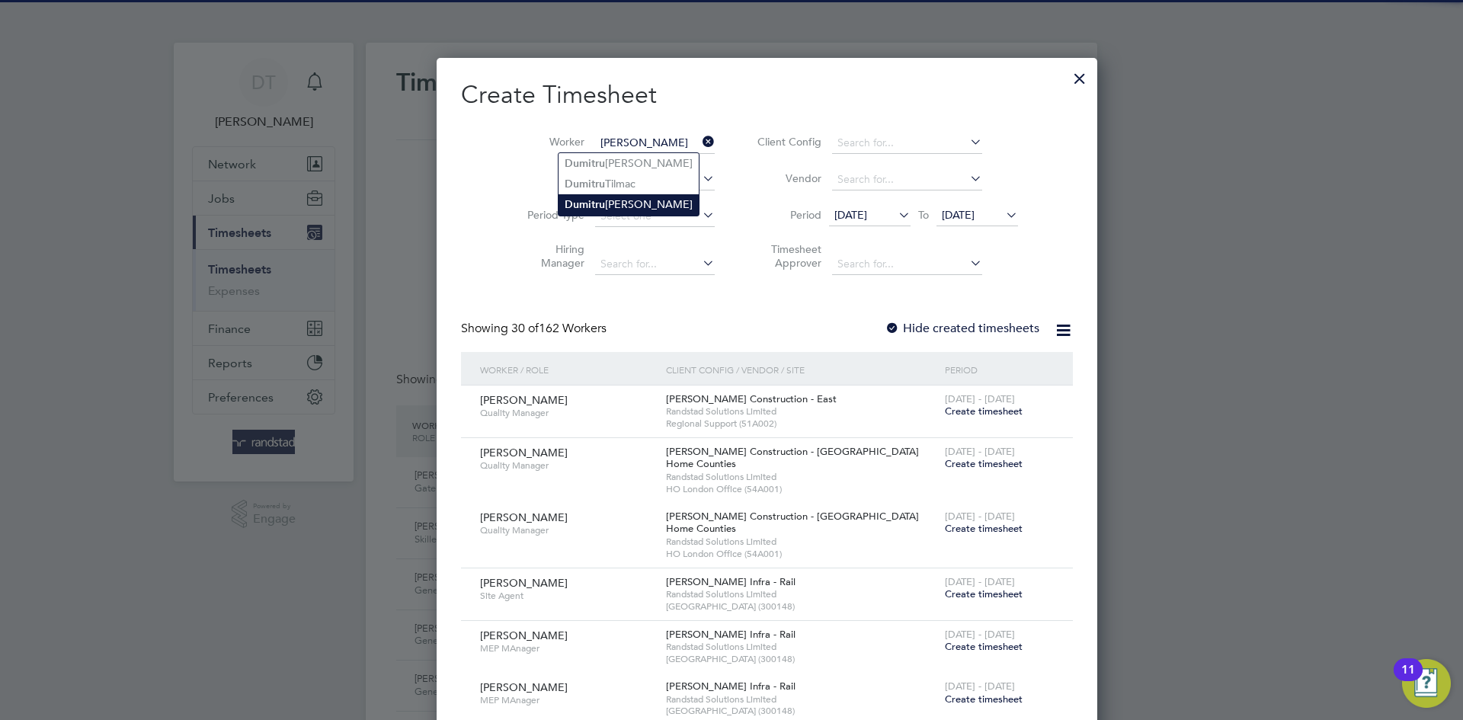
click at [604, 200] on li "Dumi t ru Tanasov" at bounding box center [628, 204] width 140 height 21
type input "[PERSON_NAME]"
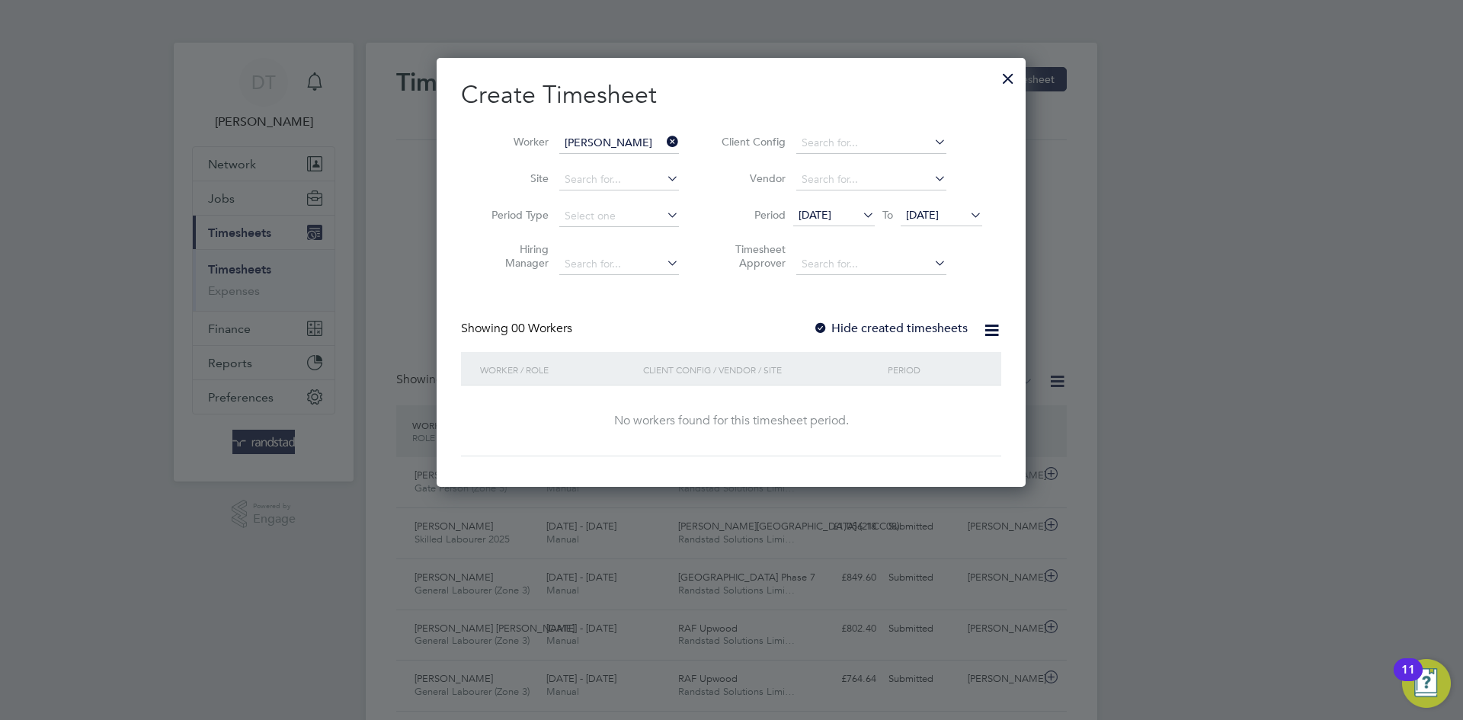
click at [827, 331] on div at bounding box center [820, 328] width 15 height 15
click at [923, 216] on span "[DATE]" at bounding box center [922, 215] width 33 height 14
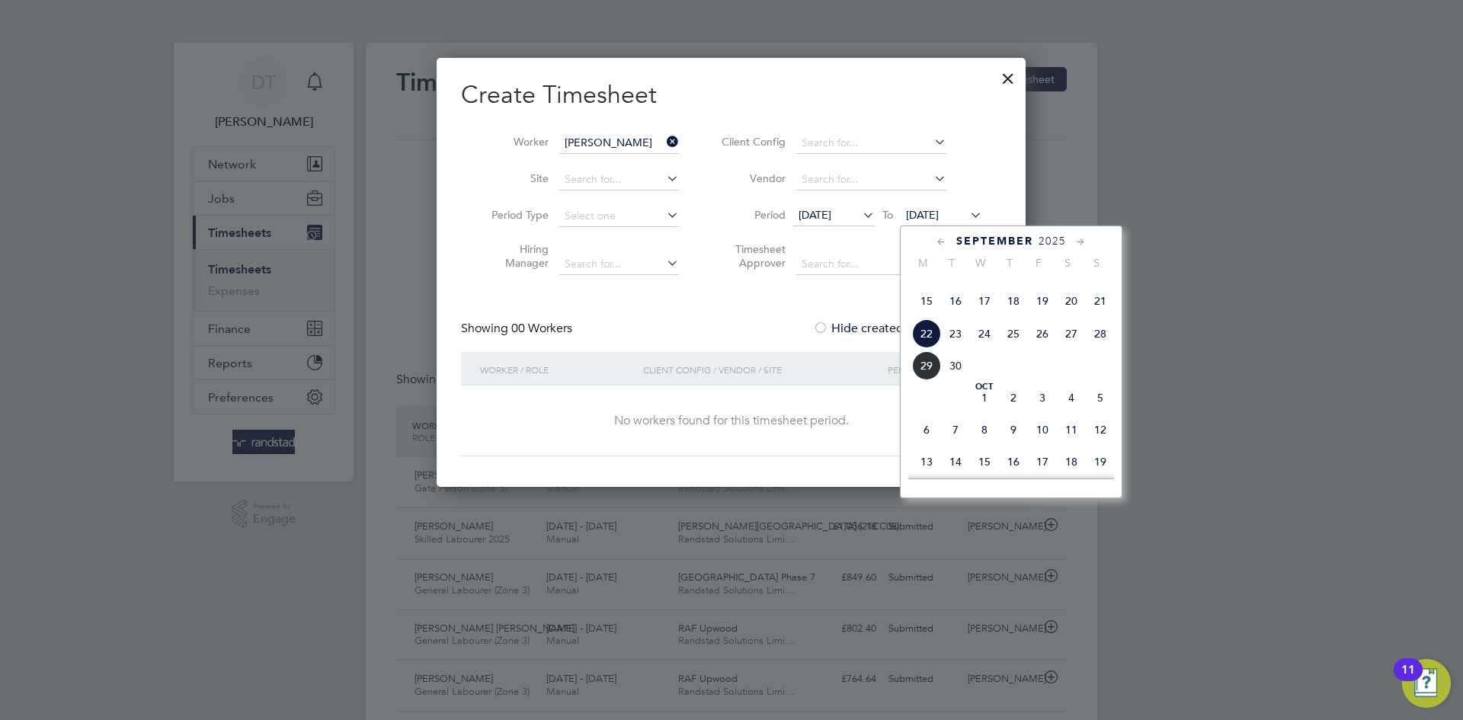
click at [934, 380] on span "29" at bounding box center [926, 365] width 29 height 29
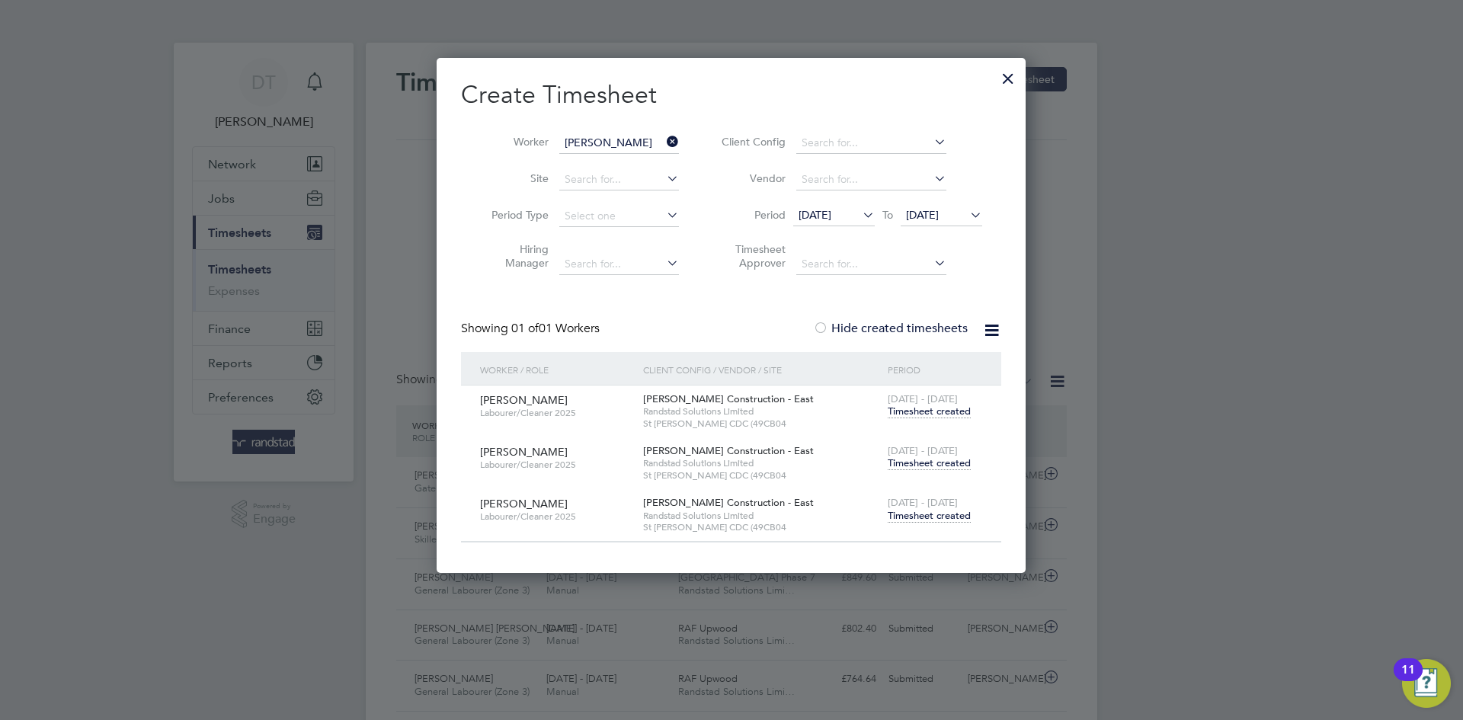
click at [916, 460] on span "Timesheet created" at bounding box center [929, 463] width 83 height 14
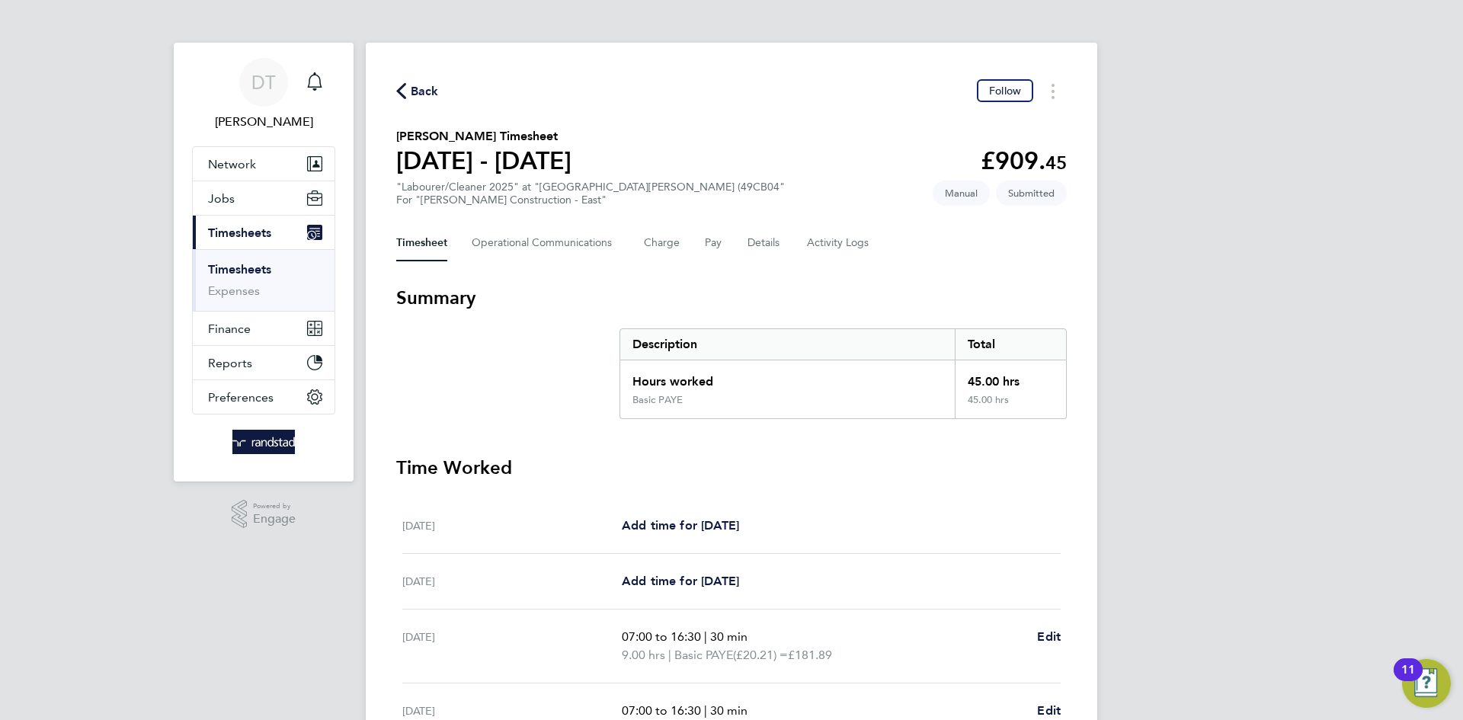
click at [536, 272] on div "Back Follow [PERSON_NAME] Timesheet [DATE] - [DATE] £909. 45 "Labourer/Cleaner …" at bounding box center [731, 566] width 731 height 1046
click at [528, 249] on Communications-tab "Operational Communications" at bounding box center [546, 243] width 148 height 37
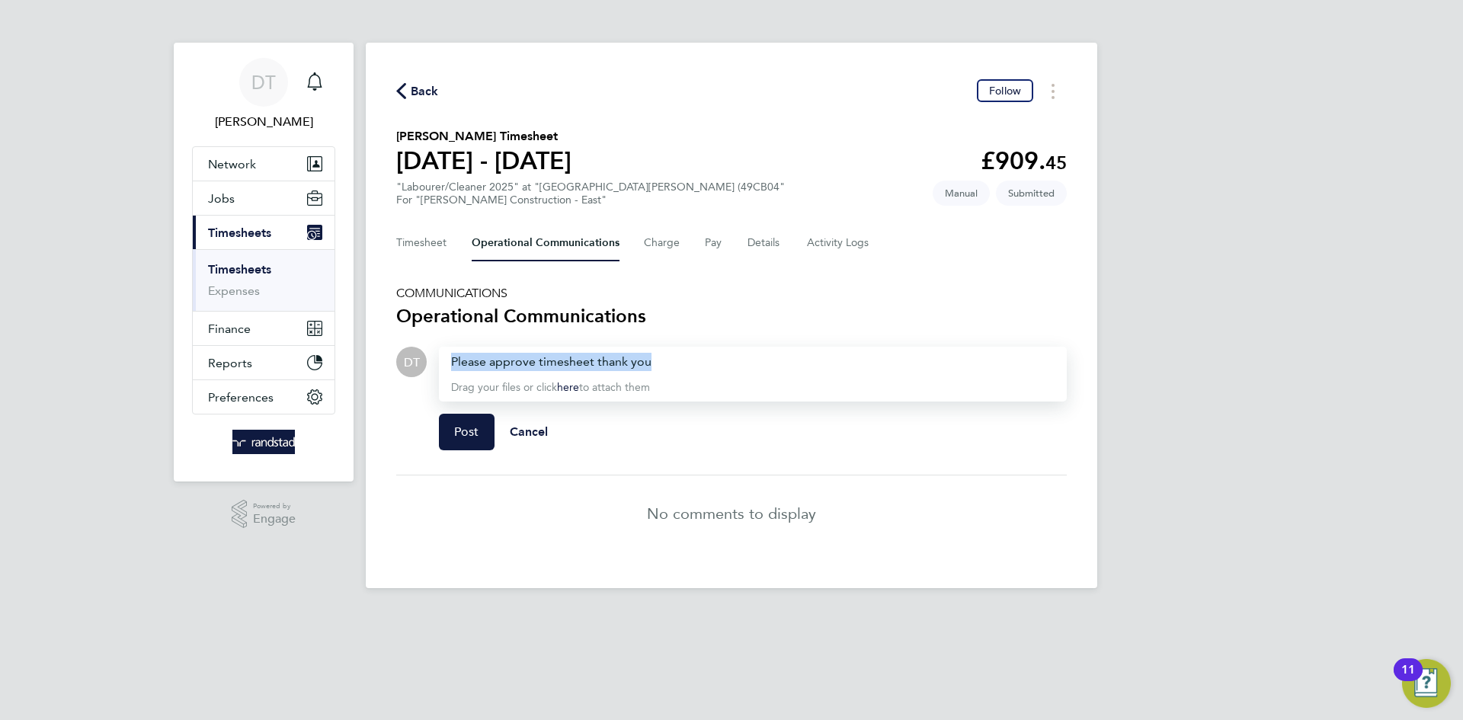
drag, startPoint x: 656, startPoint y: 360, endPoint x: 449, endPoint y: 337, distance: 208.5
click at [449, 337] on section "COMMUNICATIONS Operational Communications DT Drop your files here Supported fil…" at bounding box center [731, 419] width 670 height 266
copy div "Please approve timesheet thank you"
click at [459, 422] on button "Post" at bounding box center [467, 432] width 56 height 37
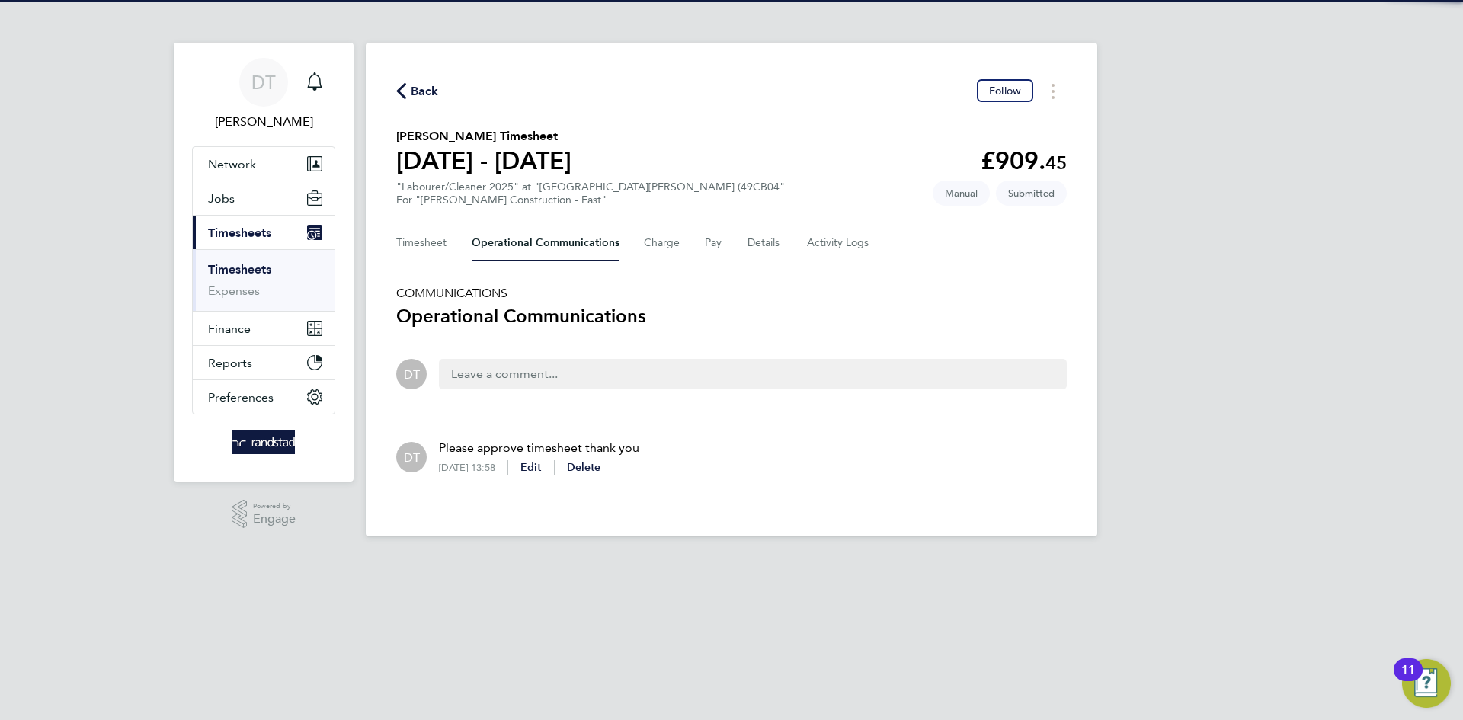
click at [417, 94] on span "Back" at bounding box center [425, 91] width 28 height 18
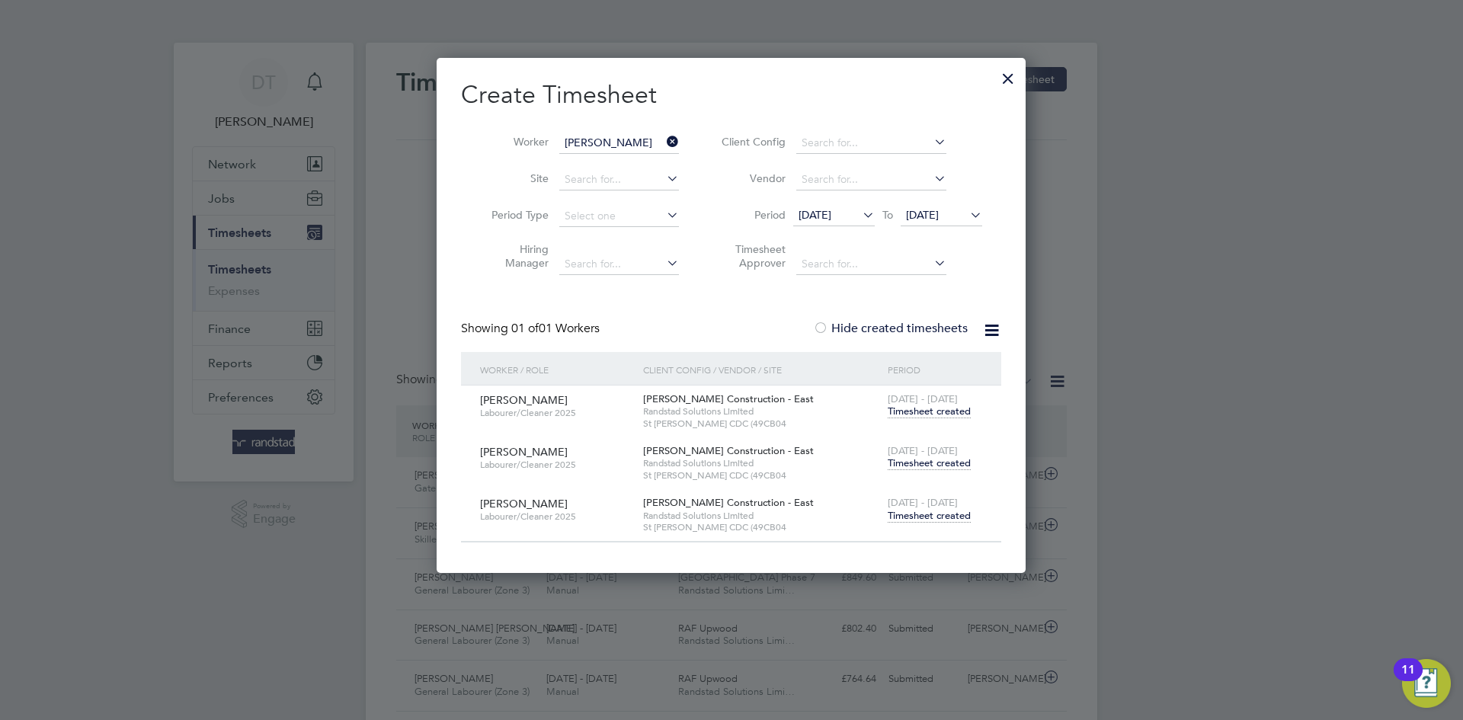
click at [926, 517] on span "Timesheet created" at bounding box center [929, 516] width 83 height 14
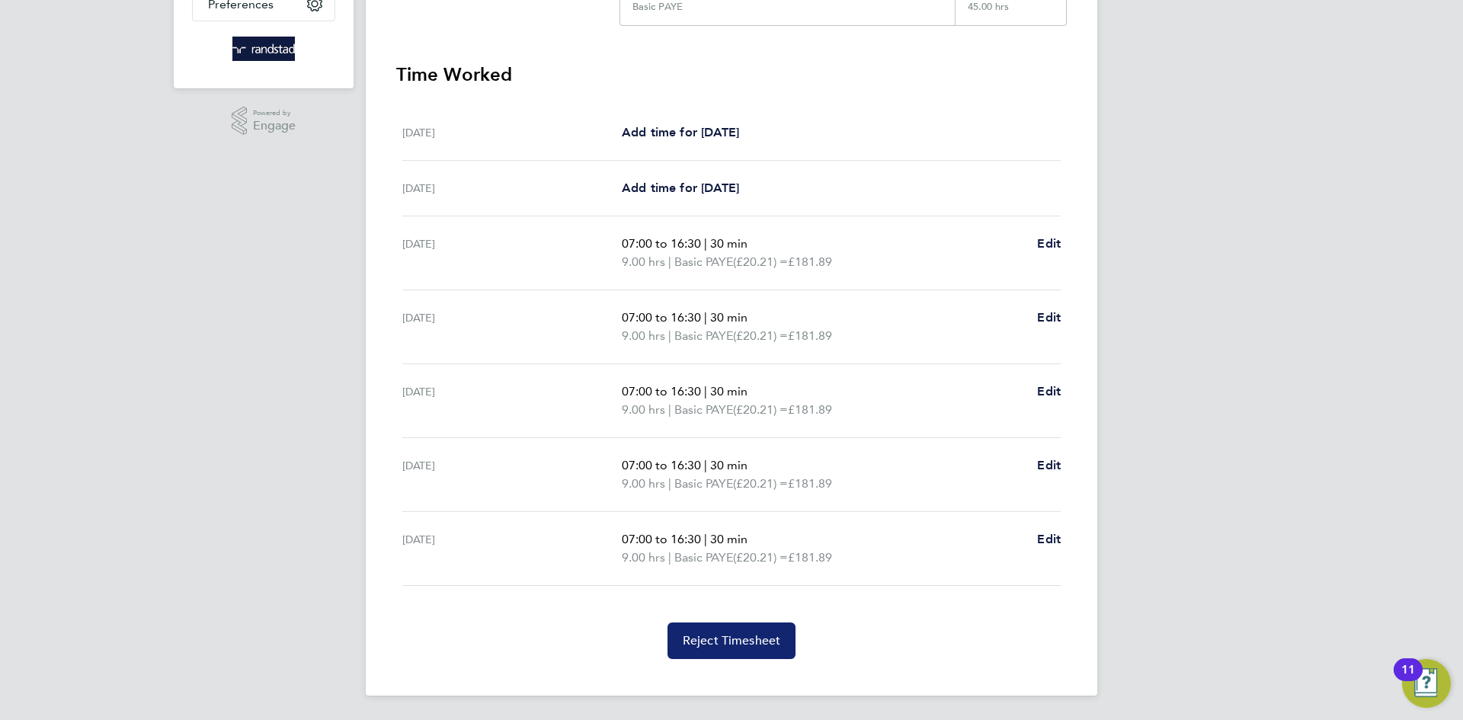
click at [763, 644] on span "Reject Timesheet" at bounding box center [732, 640] width 98 height 15
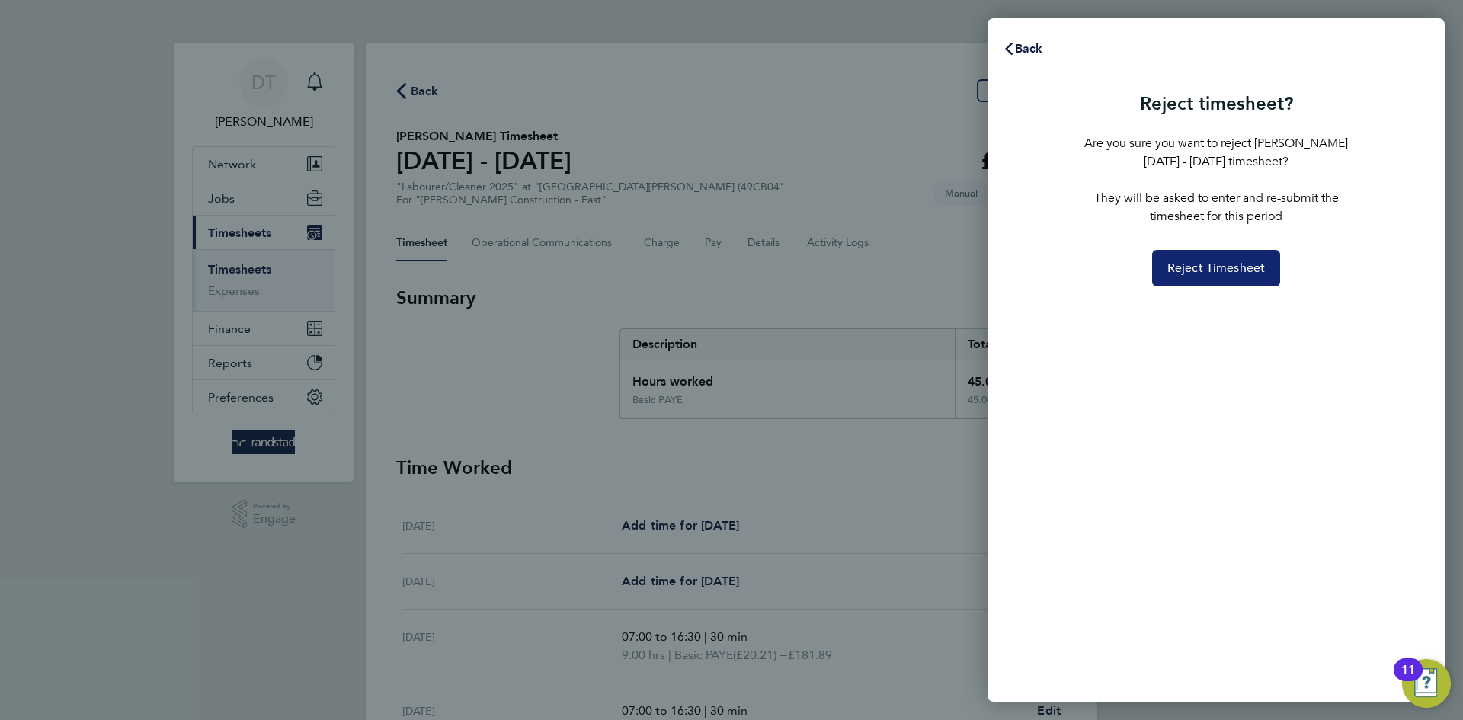
click at [1195, 273] on span "Reject Timesheet" at bounding box center [1216, 268] width 98 height 15
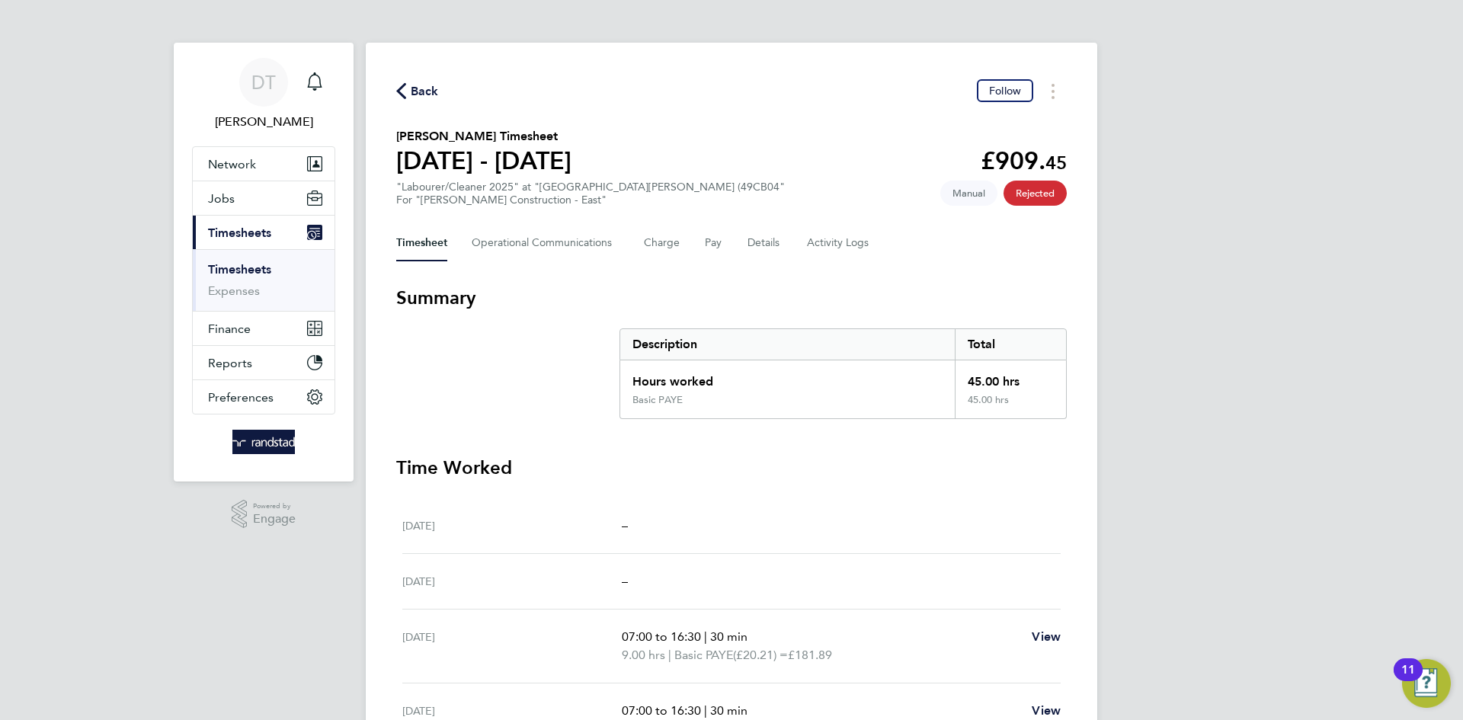
click at [414, 97] on span "Back" at bounding box center [425, 91] width 28 height 18
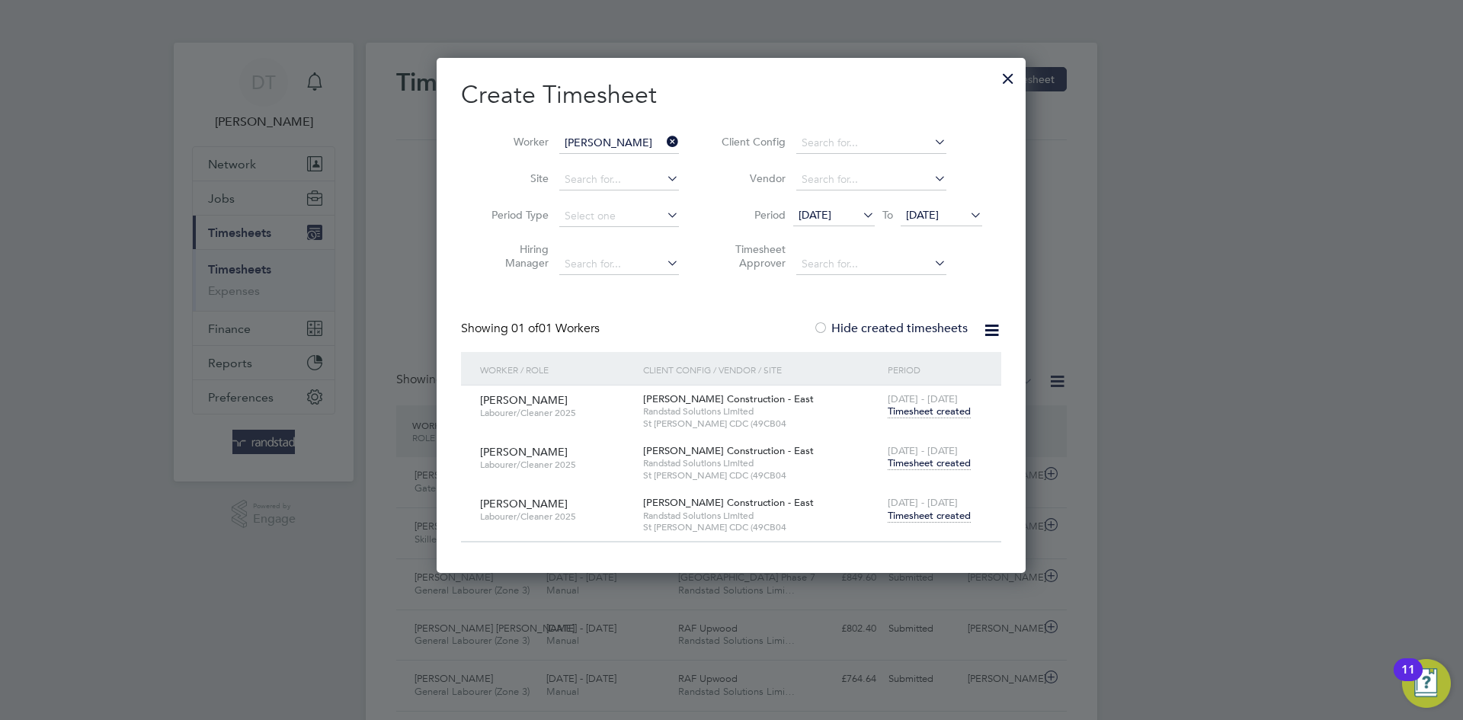
click at [1009, 75] on div at bounding box center [1007, 74] width 27 height 27
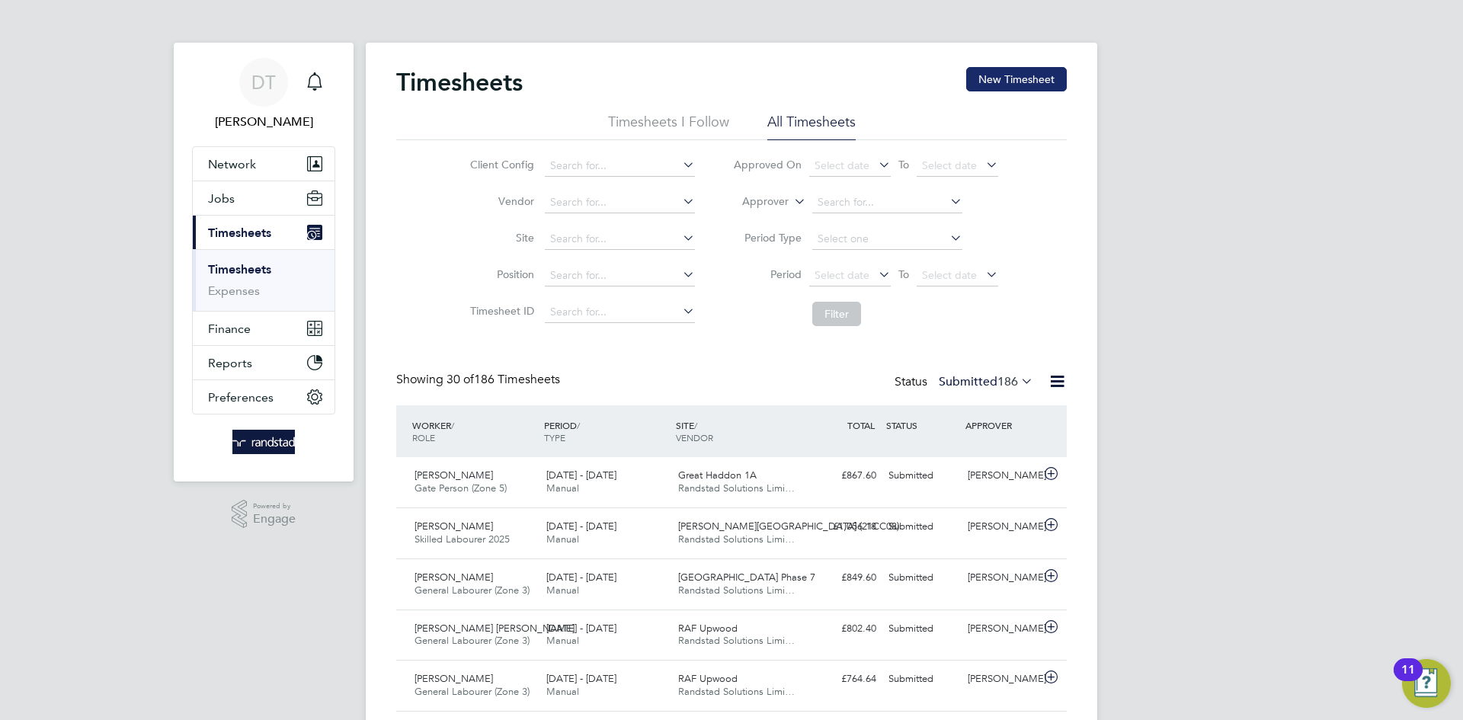
click at [1015, 85] on button "New Timesheet" at bounding box center [1016, 79] width 101 height 24
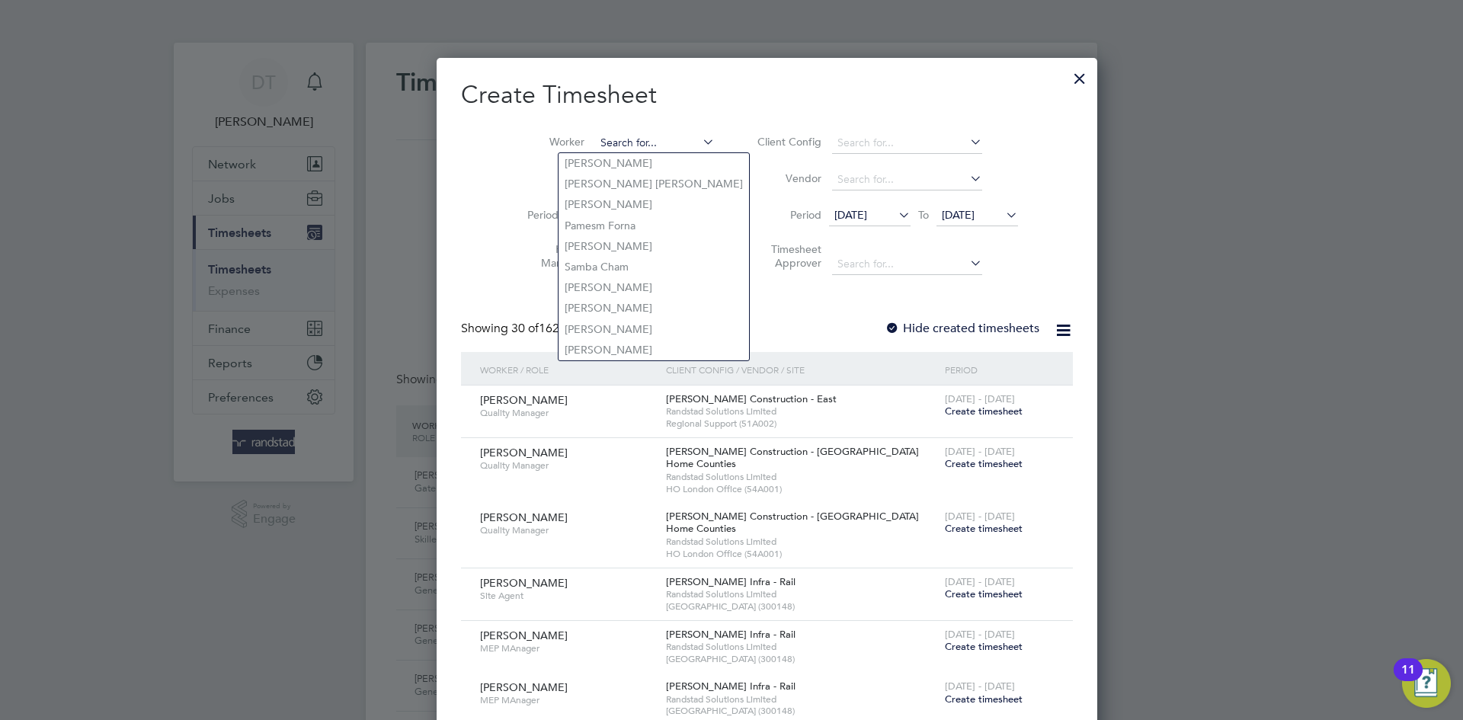
click at [609, 142] on input at bounding box center [655, 143] width 120 height 21
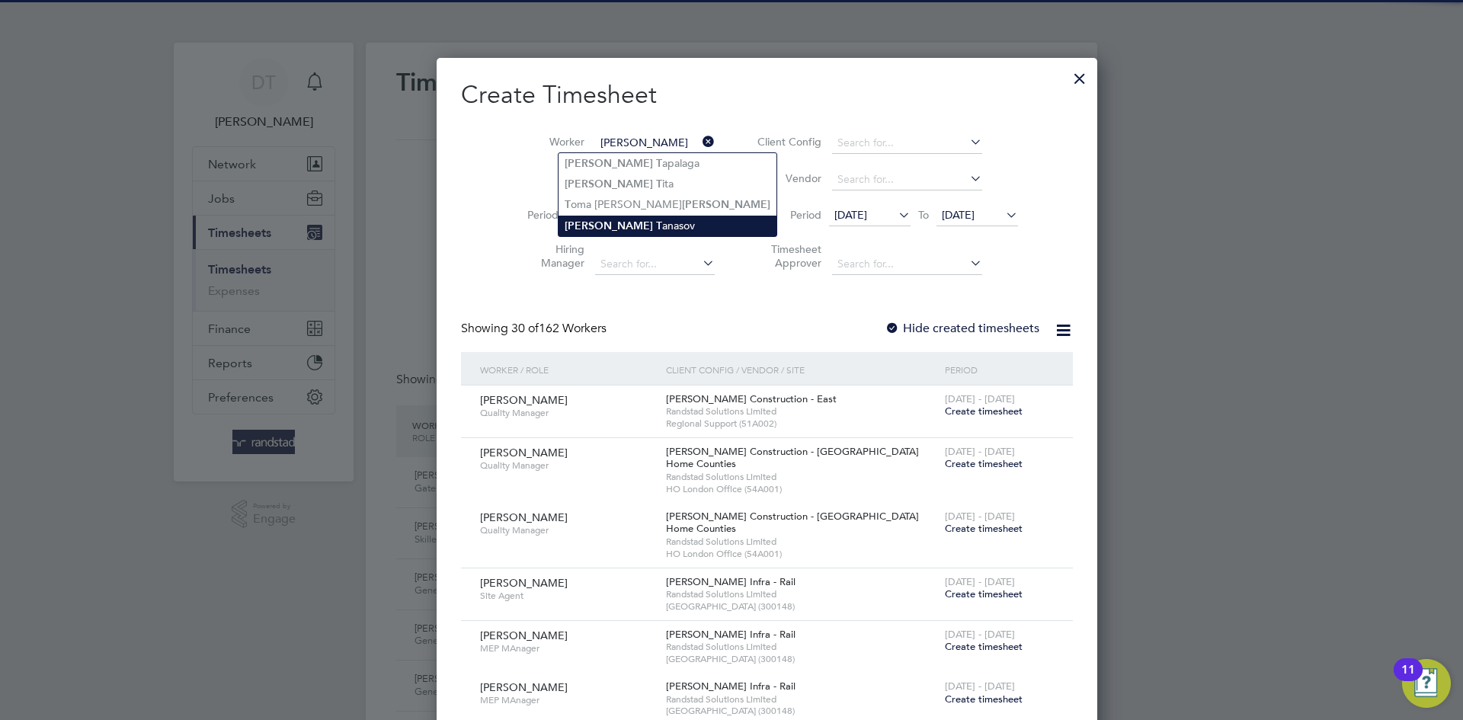
click at [632, 220] on li "[PERSON_NAME]" at bounding box center [667, 226] width 218 height 21
type input "[PERSON_NAME]"
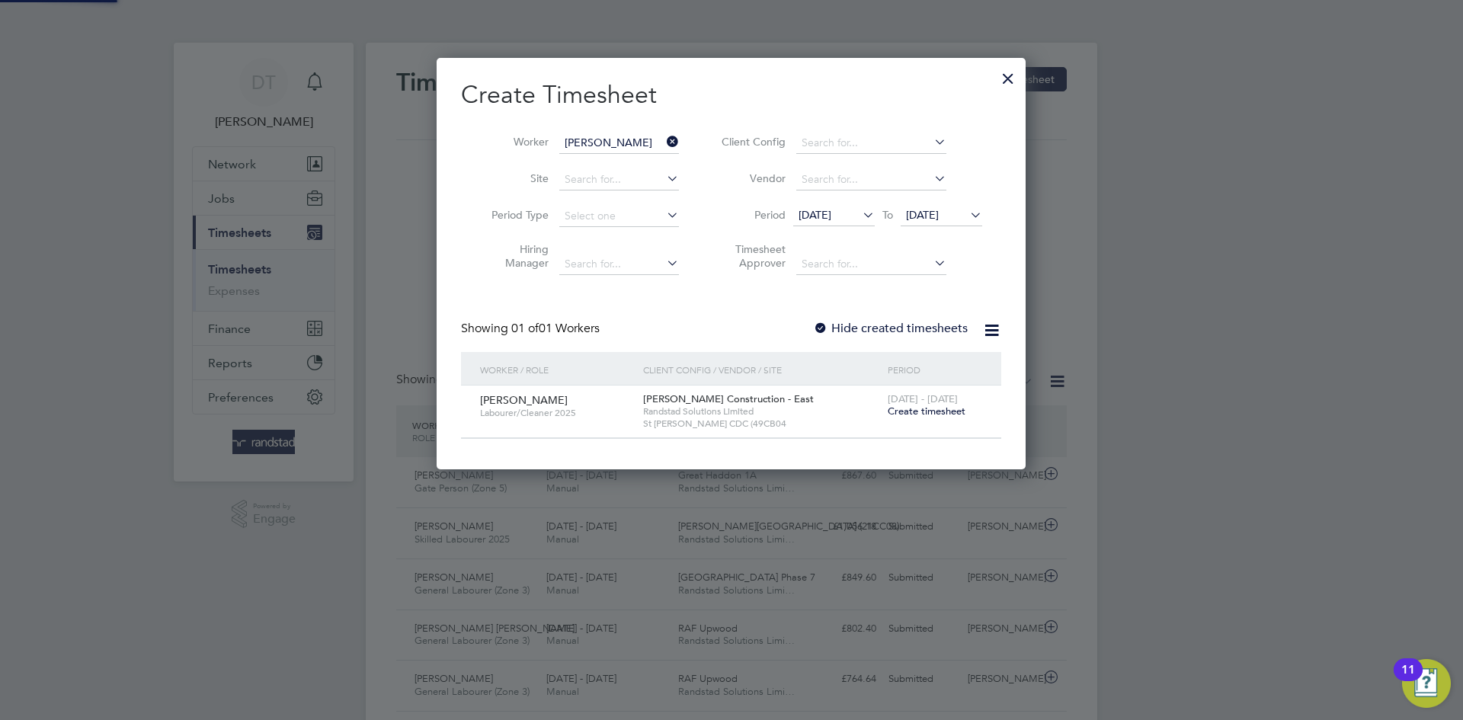
click at [878, 321] on label "Hide created timesheets" at bounding box center [890, 328] width 155 height 15
click at [938, 216] on span "[DATE]" at bounding box center [922, 215] width 33 height 14
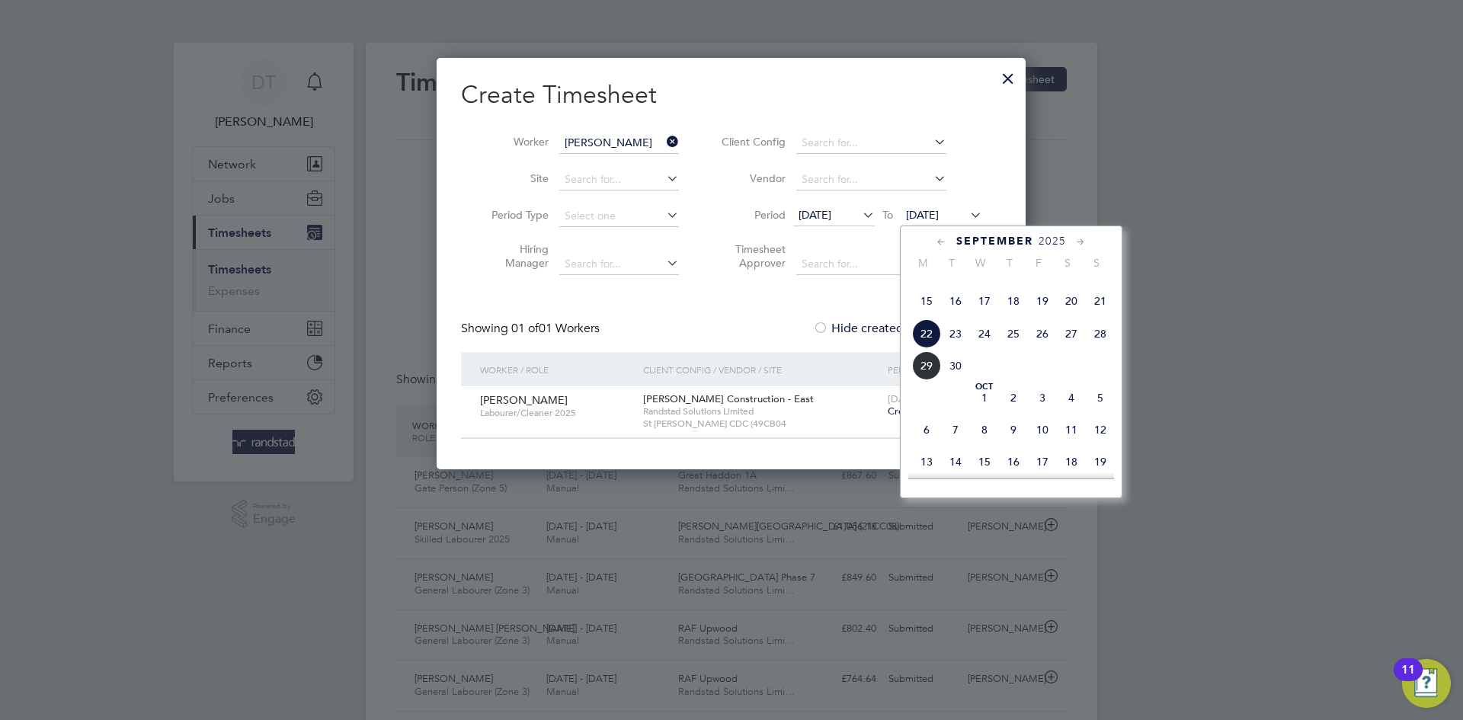
click at [1096, 444] on span "12" at bounding box center [1100, 429] width 29 height 29
